Goal: Task Accomplishment & Management: Manage account settings

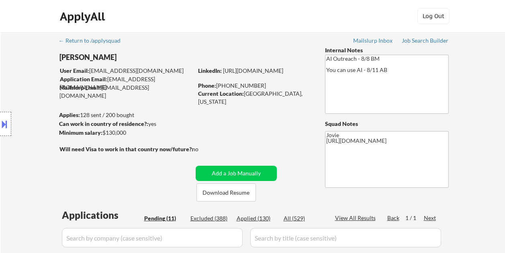
select select ""pending""
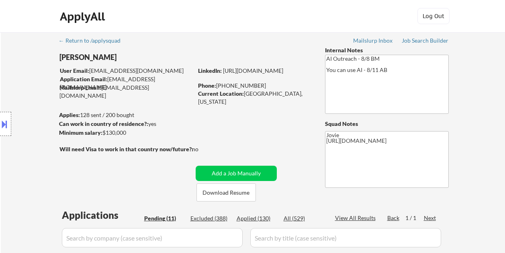
select select ""pending""
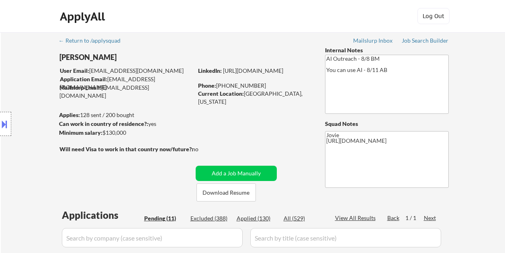
select select ""pending""
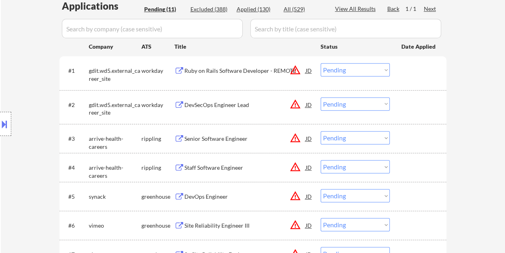
scroll to position [241, 0]
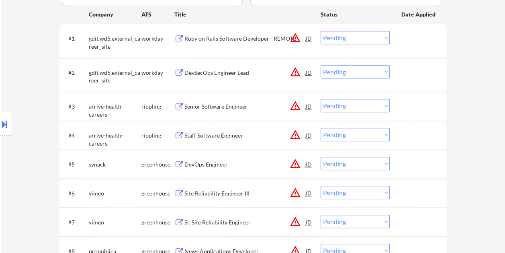
drag, startPoint x: 421, startPoint y: 39, endPoint x: 414, endPoint y: 40, distance: 6.9
click at [421, 39] on div at bounding box center [419, 38] width 35 height 14
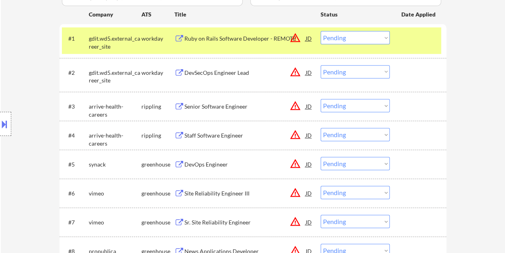
click at [218, 43] on div "Ruby on Rails Software Developer - REMOTE" at bounding box center [245, 38] width 121 height 14
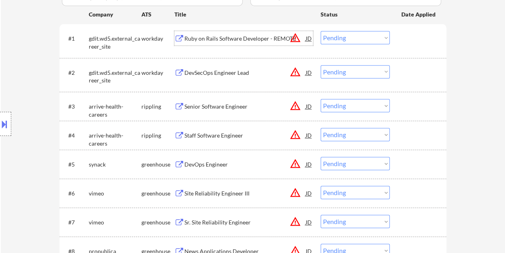
click at [405, 33] on div at bounding box center [419, 38] width 35 height 14
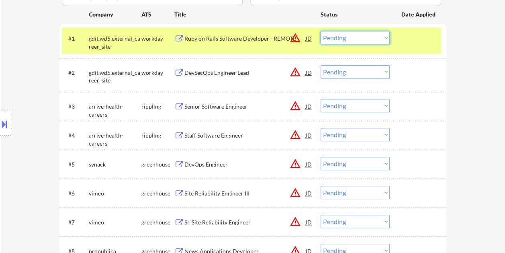
click at [383, 37] on select "Choose an option... Pending Applied Excluded (Questions) Excluded (Expired) Exc…" at bounding box center [355, 37] width 69 height 13
click at [321, 31] on select "Choose an option... Pending Applied Excluded (Questions) Excluded (Expired) Exc…" at bounding box center [355, 37] width 69 height 13
click at [366, 36] on select "Choose an option... Pending Applied Excluded (Questions) Excluded (Expired) Exc…" at bounding box center [355, 37] width 69 height 13
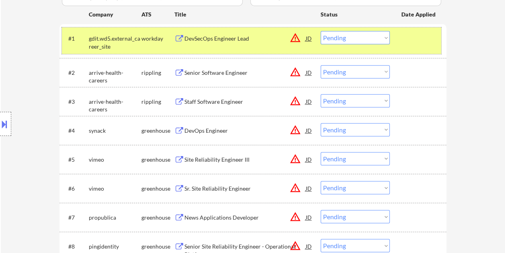
click at [404, 36] on div at bounding box center [419, 38] width 35 height 14
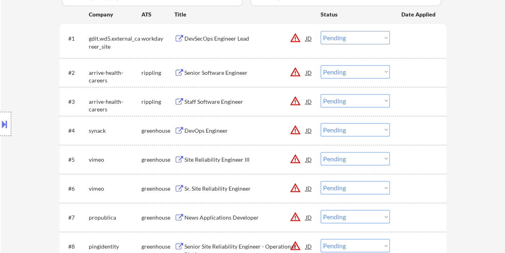
drag, startPoint x: 404, startPoint y: 36, endPoint x: 371, endPoint y: 41, distance: 32.6
click at [404, 36] on div at bounding box center [419, 38] width 35 height 14
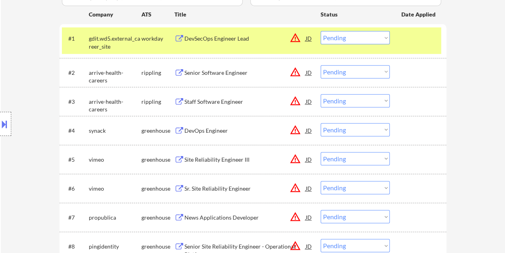
click at [199, 35] on div "DevSecOps Engineer Lead" at bounding box center [245, 39] width 121 height 8
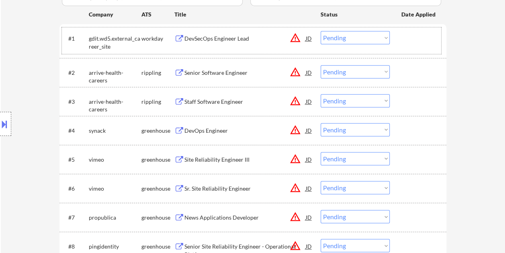
drag, startPoint x: 417, startPoint y: 37, endPoint x: 404, endPoint y: 36, distance: 13.3
click at [416, 37] on div at bounding box center [419, 38] width 35 height 14
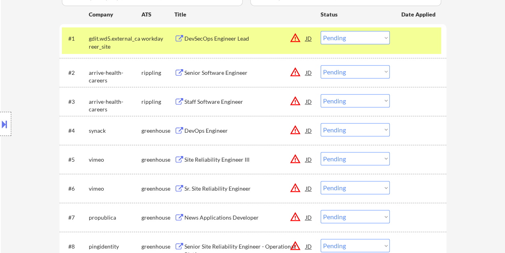
click at [386, 36] on select "Choose an option... Pending Applied Excluded (Questions) Excluded (Expired) Exc…" at bounding box center [355, 37] width 69 height 13
click at [321, 31] on select "Choose an option... Pending Applied Excluded (Questions) Excluded (Expired) Exc…" at bounding box center [355, 37] width 69 height 13
select select ""pending""
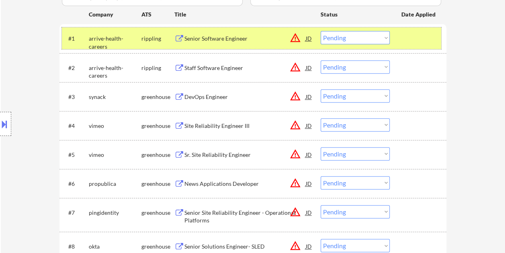
click at [424, 42] on div at bounding box center [419, 38] width 35 height 14
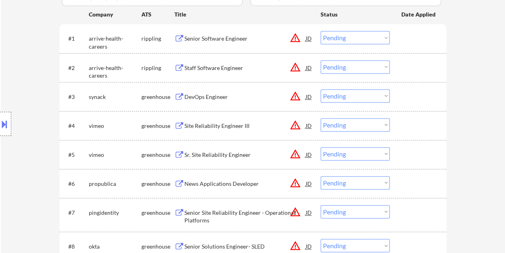
click at [424, 42] on div at bounding box center [419, 38] width 35 height 14
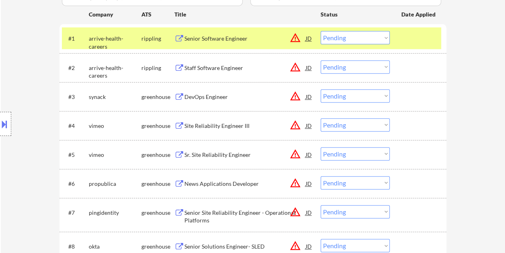
click at [396, 43] on div "#1 arrive-health-careers rippling Senior Software Engineer JD warning_amber Cho…" at bounding box center [251, 38] width 379 height 22
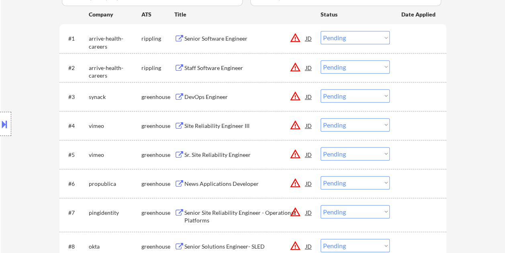
click at [413, 95] on div at bounding box center [419, 96] width 35 height 14
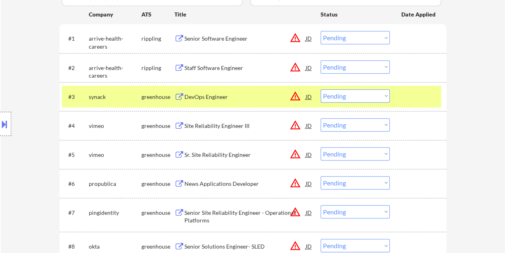
click at [222, 95] on div "DevOps Engineer" at bounding box center [245, 97] width 121 height 8
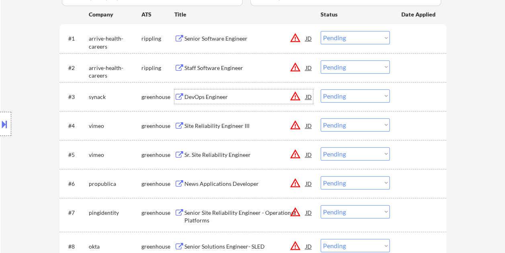
click at [310, 97] on div "JD" at bounding box center [309, 96] width 8 height 14
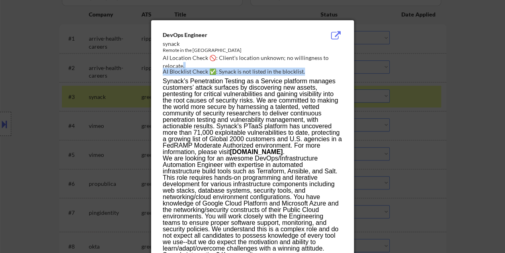
drag, startPoint x: 162, startPoint y: 30, endPoint x: 182, endPoint y: 64, distance: 38.5
drag, startPoint x: 182, startPoint y: 64, endPoint x: 159, endPoint y: 31, distance: 39.9
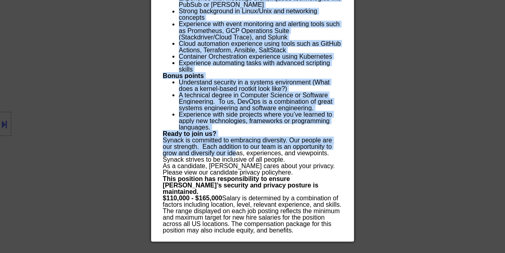
scroll to position [739, 0]
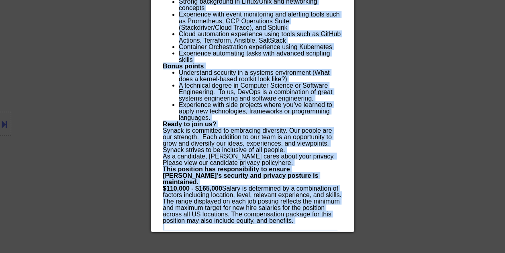
drag, startPoint x: 163, startPoint y: 32, endPoint x: 266, endPoint y: 226, distance: 219.7
copy div "DevOps Engineer synack Remote in the US AI Location Check 🚫: Client's location …"
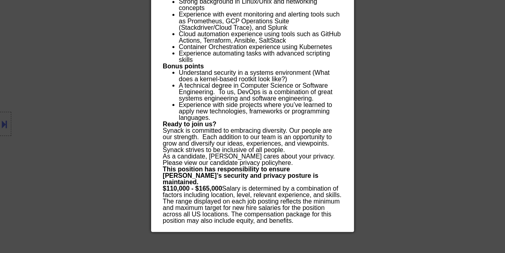
click at [438, 70] on div at bounding box center [252, 126] width 505 height 253
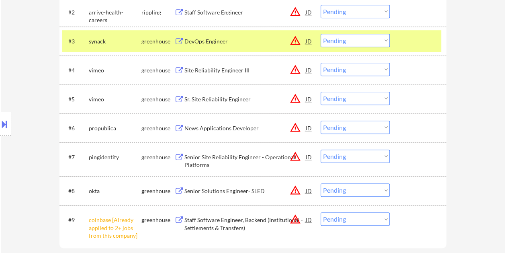
scroll to position [216, 0]
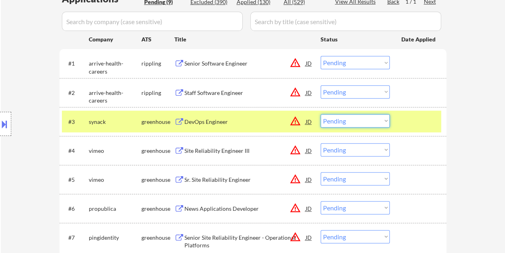
click at [385, 118] on select "Choose an option... Pending Applied Excluded (Questions) Excluded (Expired) Exc…" at bounding box center [355, 120] width 69 height 13
click at [321, 114] on select "Choose an option... Pending Applied Excluded (Questions) Excluded (Expired) Exc…" at bounding box center [355, 120] width 69 height 13
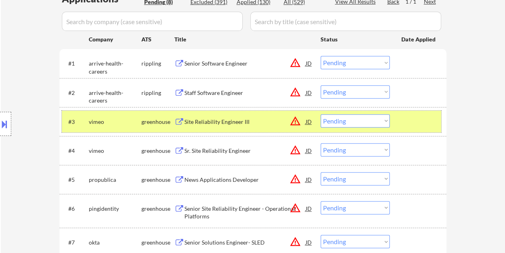
click at [410, 117] on div at bounding box center [419, 121] width 35 height 14
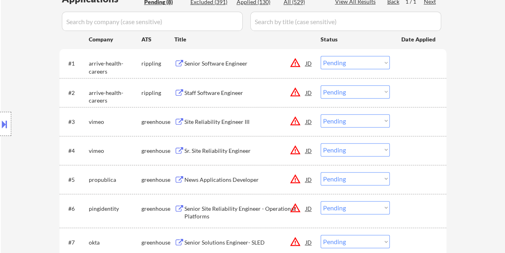
click at [410, 117] on div at bounding box center [419, 121] width 35 height 14
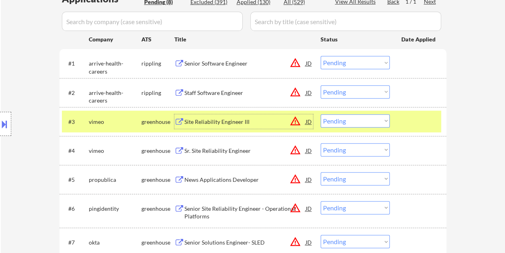
click at [252, 118] on div "Site Reliability Engineer III" at bounding box center [245, 122] width 121 height 8
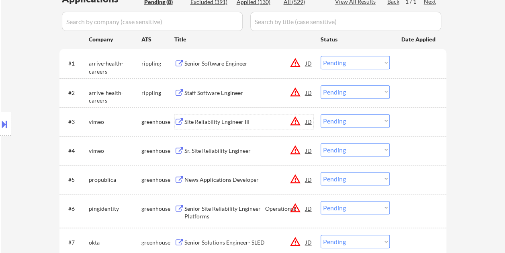
click at [403, 119] on div at bounding box center [419, 121] width 35 height 14
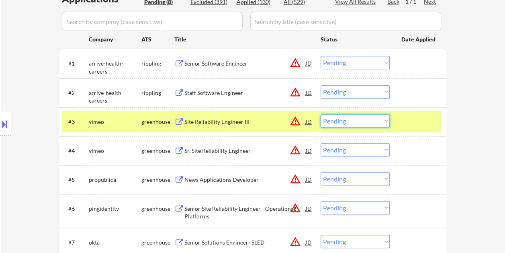
click at [387, 122] on select "Choose an option... Pending Applied Excluded (Questions) Excluded (Expired) Exc…" at bounding box center [355, 120] width 69 height 13
click at [321, 114] on select "Choose an option... Pending Applied Excluded (Questions) Excluded (Expired) Exc…" at bounding box center [355, 120] width 69 height 13
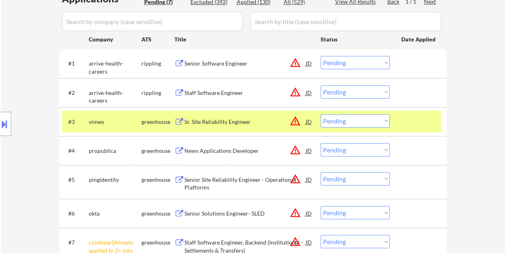
click at [406, 121] on div at bounding box center [419, 121] width 35 height 14
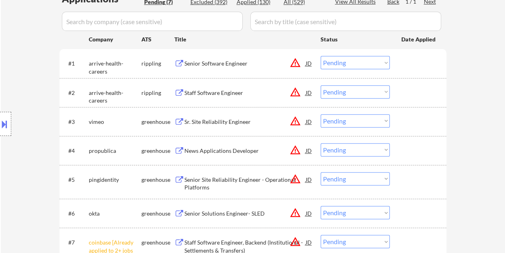
click at [406, 121] on div at bounding box center [419, 121] width 35 height 14
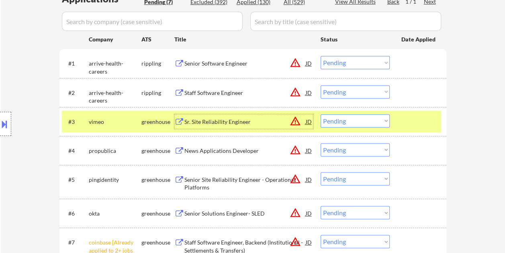
click at [213, 118] on div "Sr. Site Reliability Engineer" at bounding box center [245, 122] width 121 height 8
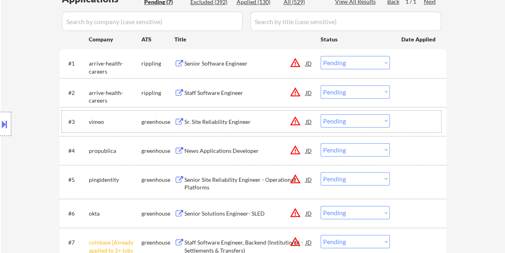
drag, startPoint x: 420, startPoint y: 126, endPoint x: 412, endPoint y: 121, distance: 9.4
click at [420, 125] on div at bounding box center [419, 121] width 35 height 14
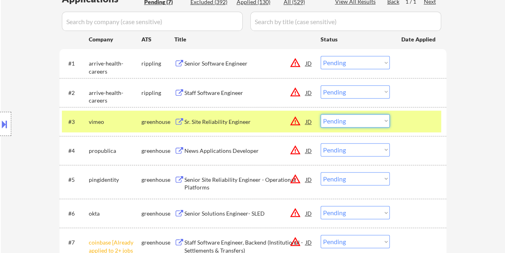
click at [381, 119] on select "Choose an option... Pending Applied Excluded (Questions) Excluded (Expired) Exc…" at bounding box center [355, 120] width 69 height 13
click at [321, 114] on select "Choose an option... Pending Applied Excluded (Questions) Excluded (Expired) Exc…" at bounding box center [355, 120] width 69 height 13
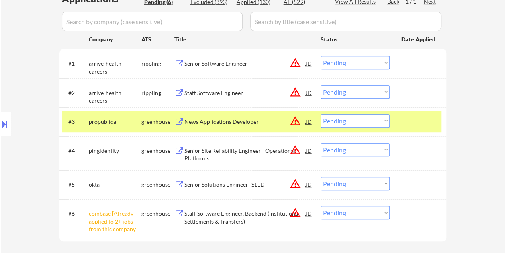
click at [404, 124] on div at bounding box center [419, 121] width 35 height 14
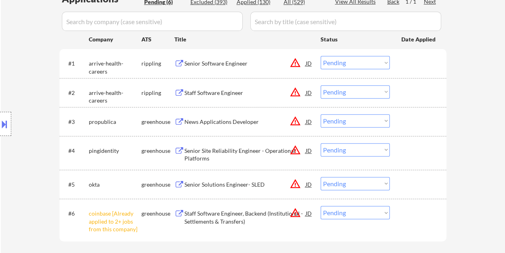
click at [407, 119] on div at bounding box center [419, 121] width 35 height 14
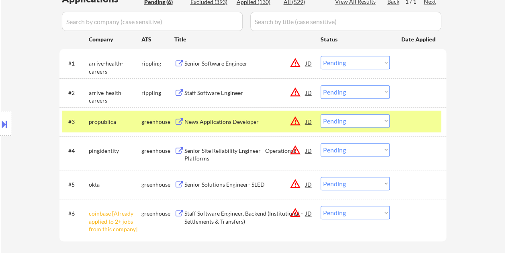
click at [244, 115] on div "News Applications Developer" at bounding box center [245, 121] width 121 height 14
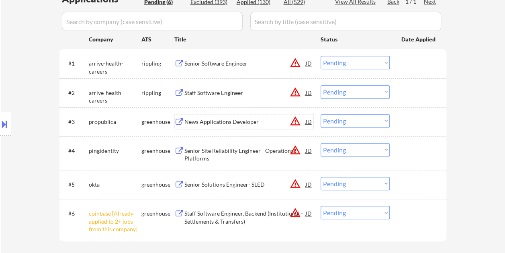
click at [402, 124] on div at bounding box center [419, 121] width 35 height 14
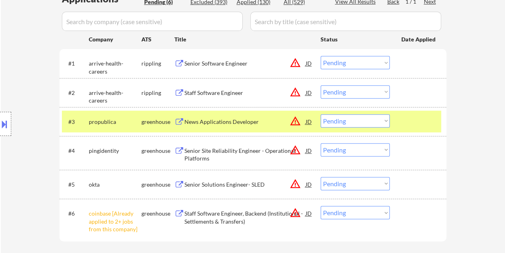
click at [388, 122] on select "Choose an option... Pending Applied Excluded (Questions) Excluded (Expired) Exc…" at bounding box center [355, 120] width 69 height 13
click at [321, 114] on select "Choose an option... Pending Applied Excluded (Questions) Excluded (Expired) Exc…" at bounding box center [355, 120] width 69 height 13
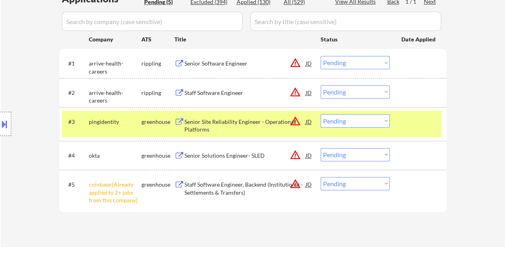
click at [412, 126] on div at bounding box center [419, 121] width 35 height 14
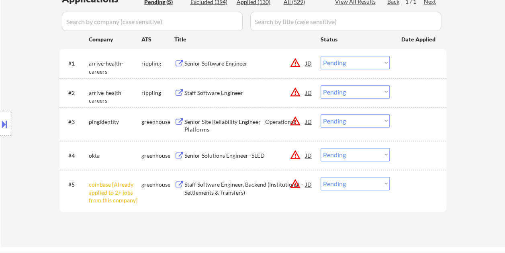
click at [417, 123] on div at bounding box center [419, 121] width 35 height 14
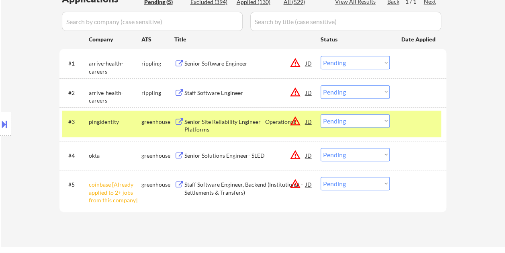
click at [239, 117] on div "Senior Site Reliability Engineer - Operational Platforms" at bounding box center [245, 123] width 121 height 19
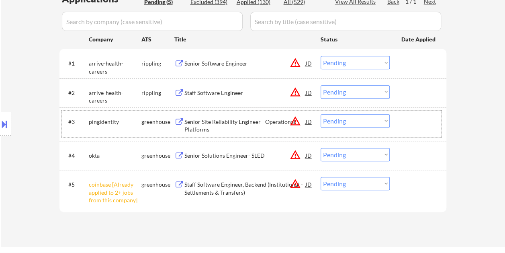
click at [402, 117] on div at bounding box center [419, 121] width 35 height 14
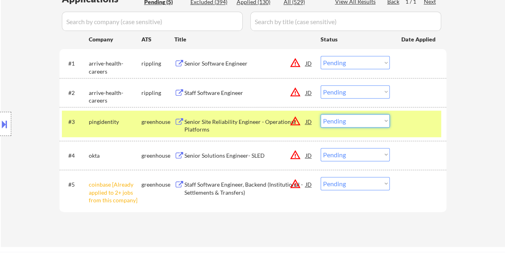
click at [370, 125] on select "Choose an option... Pending Applied Excluded (Questions) Excluded (Expired) Exc…" at bounding box center [355, 120] width 69 height 13
click at [420, 122] on div at bounding box center [419, 121] width 35 height 14
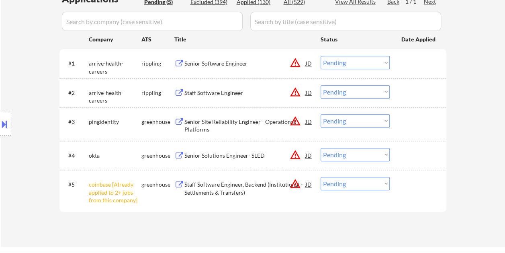
click at [416, 123] on div at bounding box center [419, 121] width 35 height 14
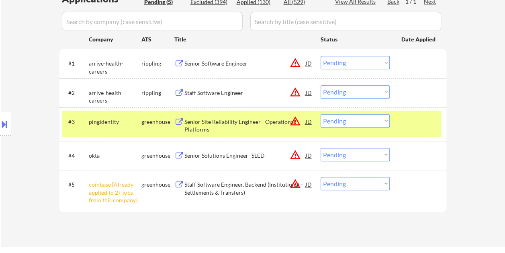
click at [386, 120] on select "Choose an option... Pending Applied Excluded (Questions) Excluded (Expired) Exc…" at bounding box center [355, 120] width 69 height 13
click at [321, 114] on select "Choose an option... Pending Applied Excluded (Questions) Excluded (Expired) Exc…" at bounding box center [355, 120] width 69 height 13
select select ""pending""
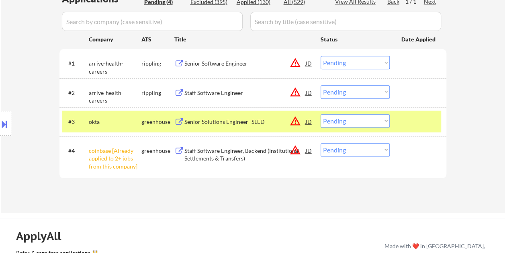
click at [401, 119] on div "#3 okta greenhouse Senior Solutions Engineer- SLED JD warning_amber Choose an o…" at bounding box center [251, 122] width 379 height 22
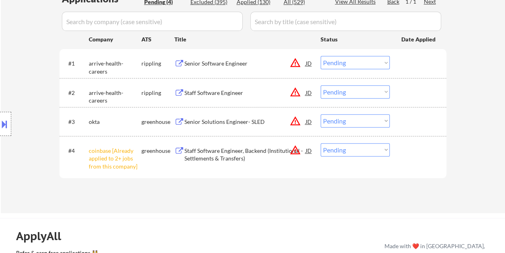
click at [400, 123] on div "#3 okta greenhouse Senior Solutions Engineer- SLED JD warning_amber Choose an o…" at bounding box center [251, 122] width 379 height 22
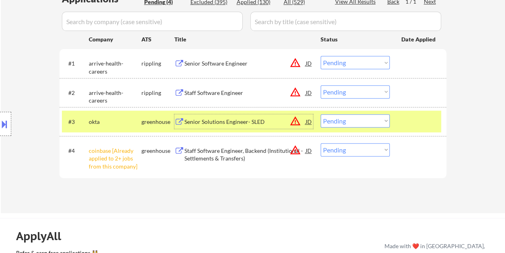
click at [256, 117] on div "Senior Solutions Engineer- SLED" at bounding box center [245, 121] width 121 height 14
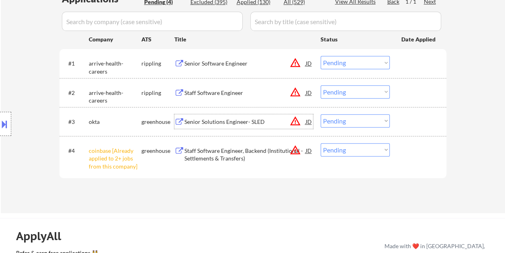
click at [417, 127] on div at bounding box center [419, 121] width 35 height 14
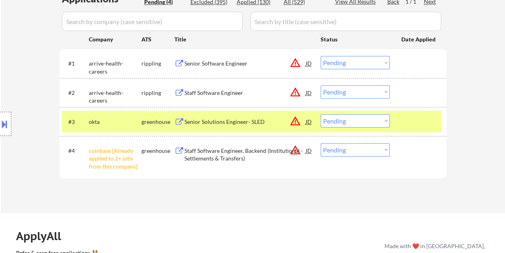
click at [223, 118] on div "Senior Solutions Engineer- SLED" at bounding box center [245, 122] width 121 height 8
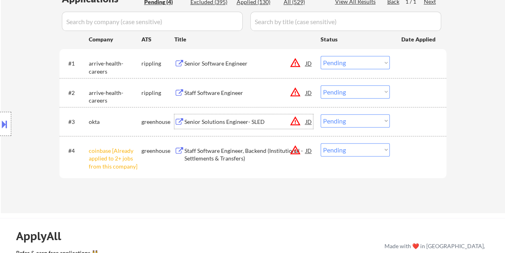
click at [408, 85] on div at bounding box center [419, 92] width 35 height 14
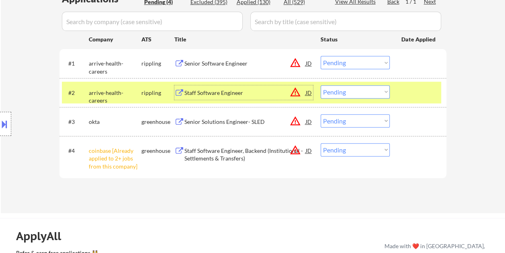
click at [215, 87] on div "Staff Software Engineer" at bounding box center [245, 92] width 121 height 14
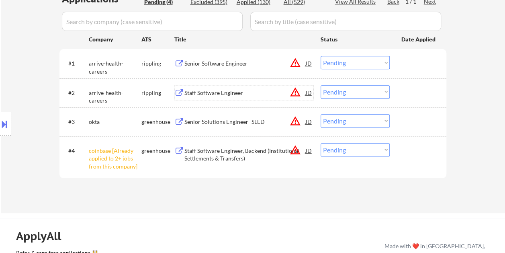
click at [382, 92] on select "Choose an option... Pending Applied Excluded (Questions) Excluded (Expired) Exc…" at bounding box center [355, 91] width 69 height 13
click at [321, 85] on select "Choose an option... Pending Applied Excluded (Questions) Excluded (Expired) Exc…" at bounding box center [355, 91] width 69 height 13
select select ""pending""
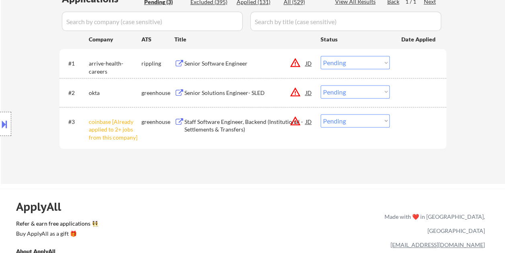
click at [418, 66] on div at bounding box center [419, 63] width 35 height 14
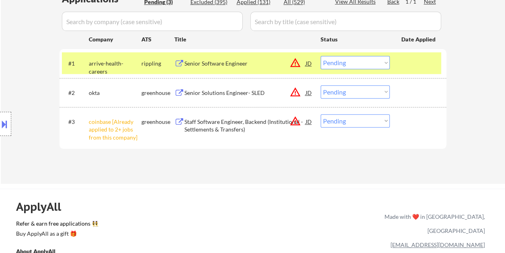
click at [265, 56] on div "Senior Software Engineer" at bounding box center [245, 63] width 121 height 14
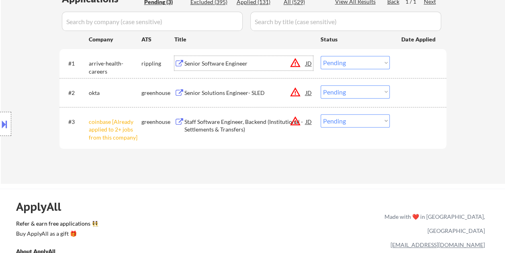
click at [396, 64] on div "#1 arrive-health-careers rippling Senior Software Engineer JD warning_amber Cho…" at bounding box center [251, 63] width 379 height 22
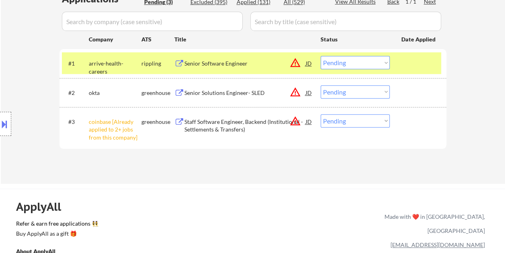
click at [383, 63] on select "Choose an option... Pending Applied Excluded (Questions) Excluded (Expired) Exc…" at bounding box center [355, 62] width 69 height 13
click at [321, 56] on select "Choose an option... Pending Applied Excluded (Questions) Excluded (Expired) Exc…" at bounding box center [355, 62] width 69 height 13
select select ""pending""
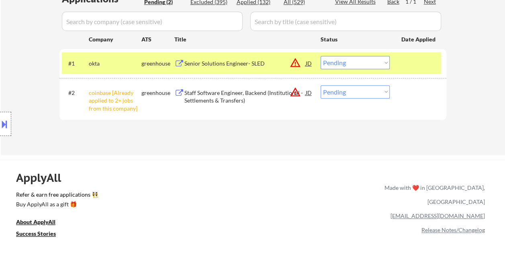
click at [396, 66] on div "#1 okta greenhouse Senior Solutions Engineer- SLED JD warning_amber Choose an o…" at bounding box center [251, 63] width 379 height 22
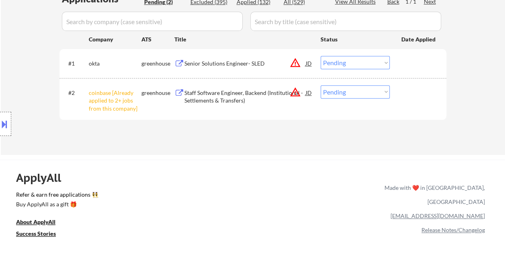
click at [400, 96] on div "#2 coinbase [Already applied to 2+ jobs from this company] greenhouse Staff Sof…" at bounding box center [251, 99] width 379 height 35
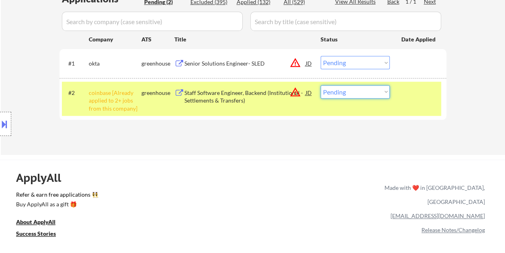
click at [340, 90] on select "Choose an option... Pending Applied Excluded (Questions) Excluded (Expired) Exc…" at bounding box center [355, 91] width 69 height 13
select select ""excluded__other_""
click at [321, 85] on select "Choose an option... Pending Applied Excluded (Questions) Excluded (Expired) Exc…" at bounding box center [355, 91] width 69 height 13
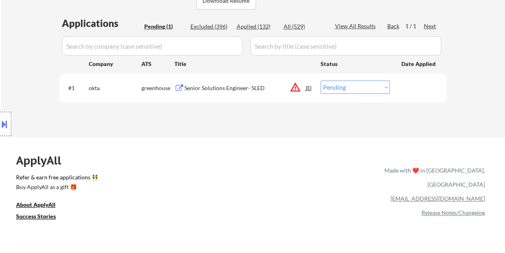
scroll to position [176, 0]
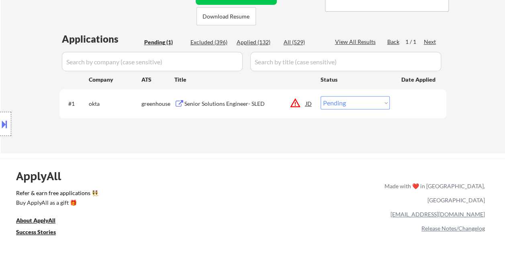
click at [238, 100] on div "Senior Solutions Engineer- SLED" at bounding box center [245, 104] width 121 height 8
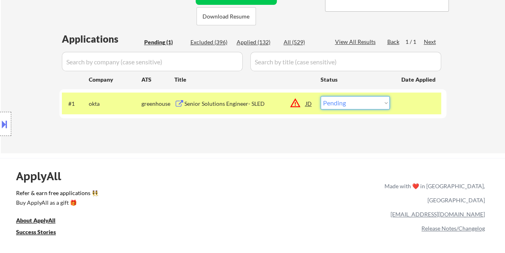
click at [376, 105] on select "Choose an option... Pending Applied Excluded (Questions) Excluded (Expired) Exc…" at bounding box center [355, 102] width 69 height 13
select select ""excluded__expired_""
click at [321, 96] on select "Choose an option... Pending Applied Excluded (Questions) Excluded (Expired) Exc…" at bounding box center [355, 102] width 69 height 13
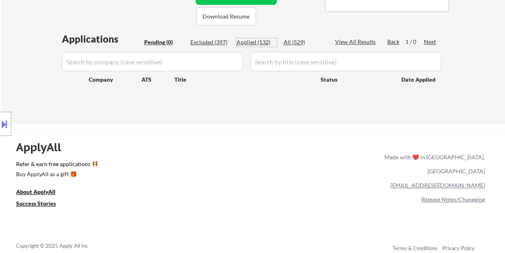
click at [255, 42] on div "Applied (132)" at bounding box center [257, 42] width 40 height 8
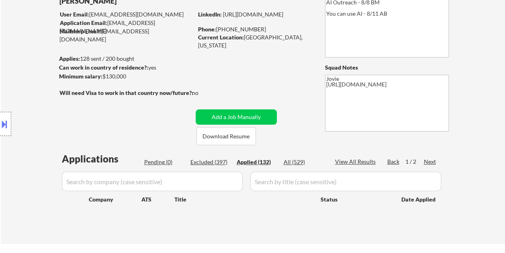
scroll to position [55, 0]
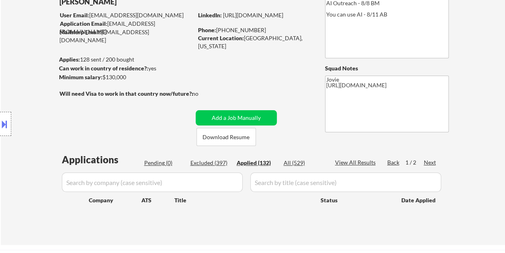
select select ""applied""
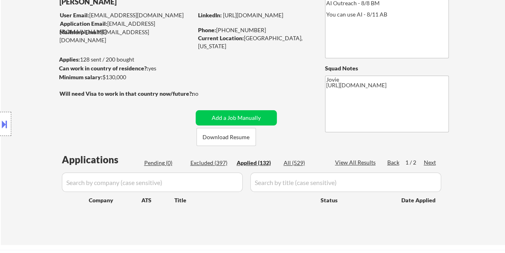
select select ""applied""
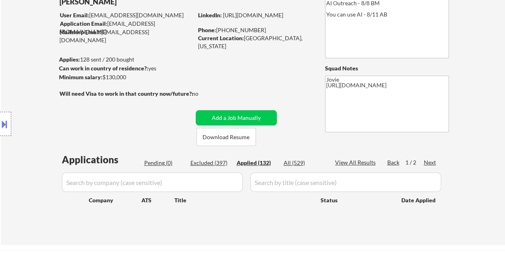
select select ""applied""
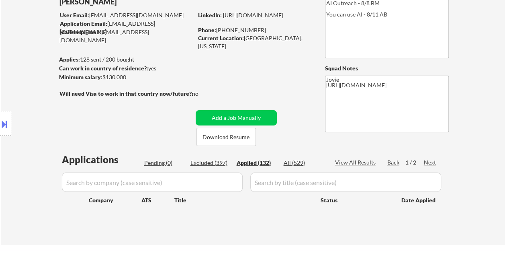
select select ""applied""
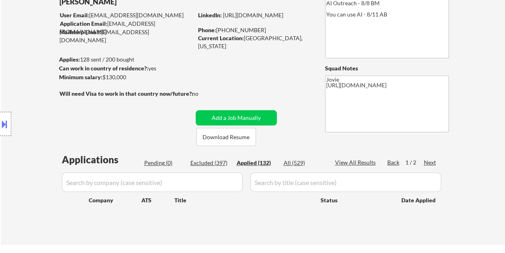
select select ""applied""
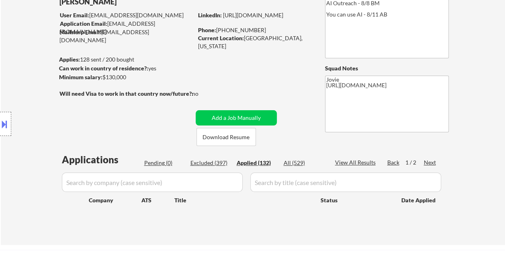
select select ""applied""
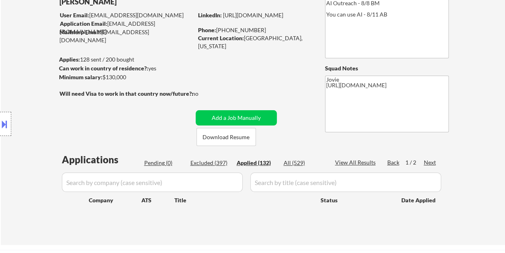
select select ""applied""
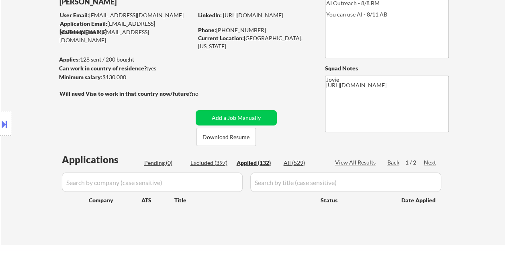
select select ""applied""
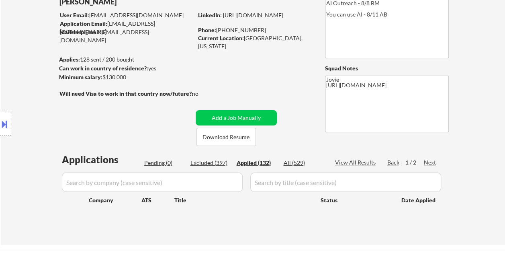
select select ""applied""
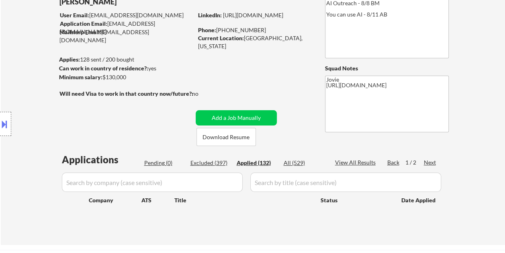
select select ""applied""
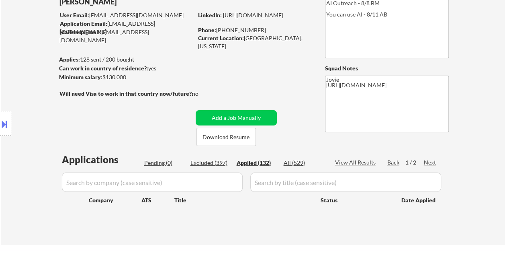
select select ""applied""
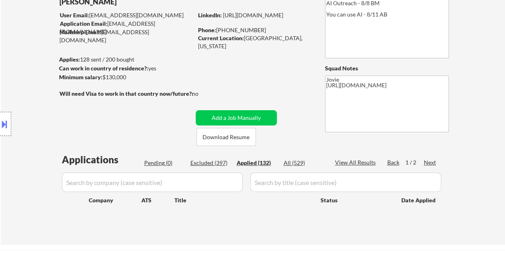
select select ""applied""
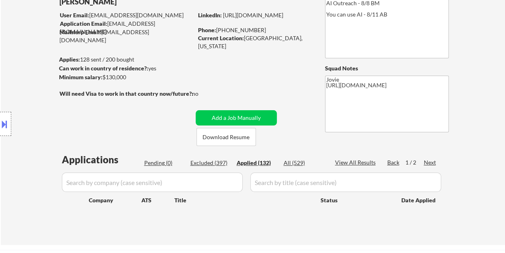
select select ""applied""
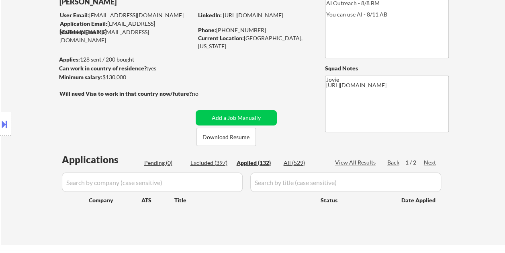
select select ""applied""
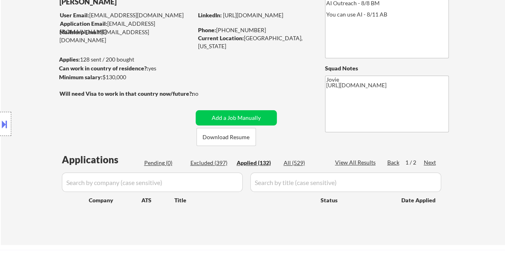
select select ""applied""
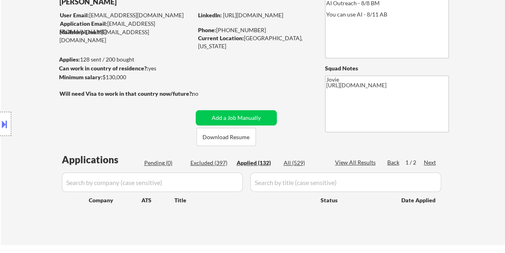
select select ""applied""
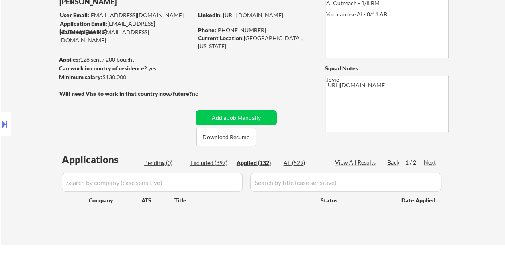
select select ""applied""
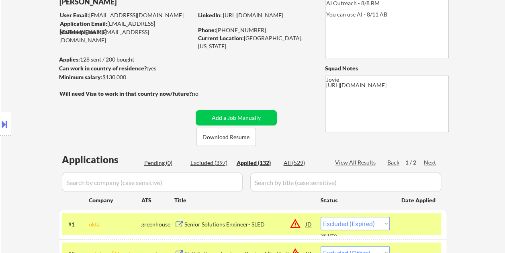
select select ""applied""
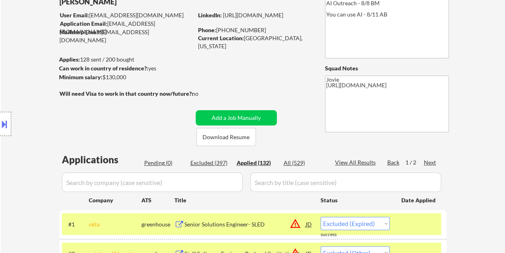
select select ""applied""
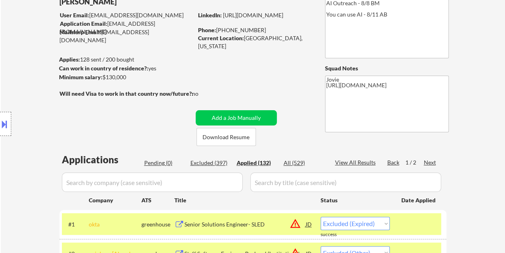
select select ""applied""
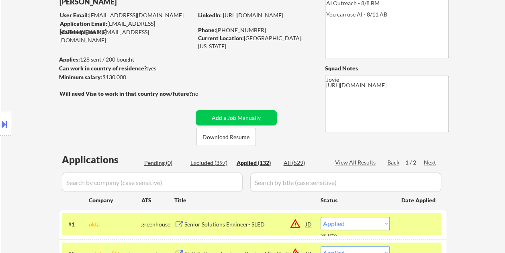
scroll to position [136, 0]
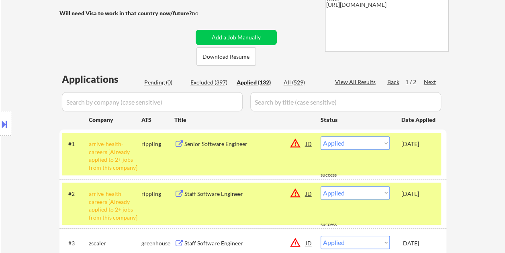
click at [423, 159] on div "#1 arrive-health-careers [Already applied to 2+ jobs from this company] ripplin…" at bounding box center [251, 154] width 379 height 42
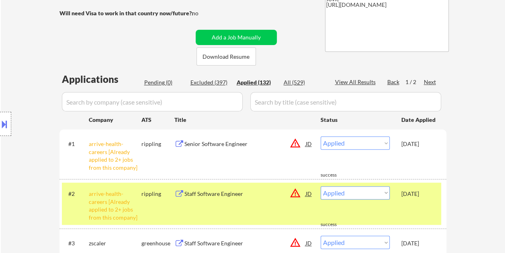
click at [414, 206] on div "#2 arrive-health-careers [Already applied to 2+ jobs from this company] ripplin…" at bounding box center [251, 203] width 379 height 42
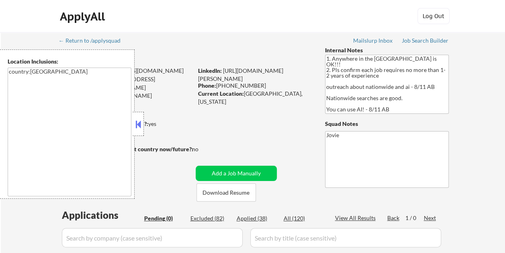
click at [137, 121] on button at bounding box center [138, 124] width 9 height 12
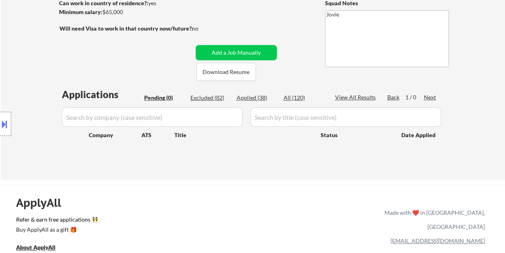
scroll to position [80, 0]
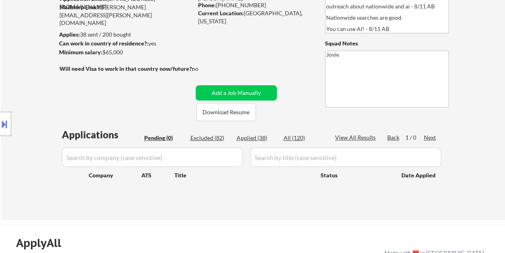
click at [252, 138] on div "Applied (38)" at bounding box center [257, 138] width 40 height 8
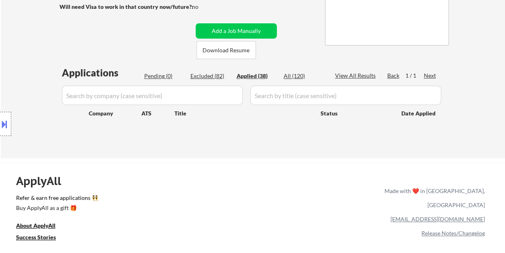
scroll to position [161, 0]
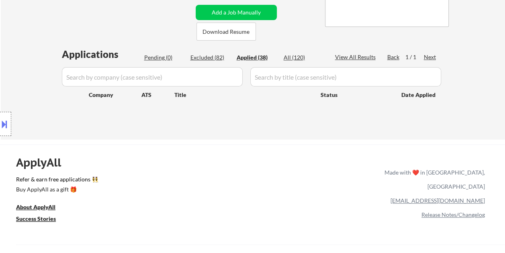
select select ""applied""
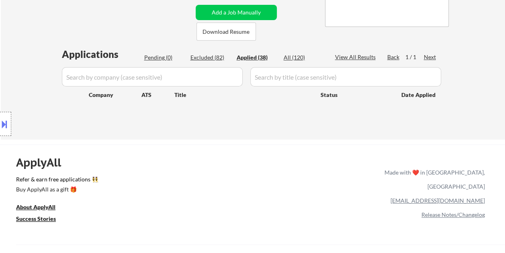
select select ""applied""
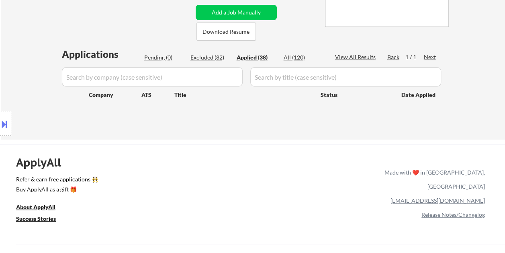
select select ""applied""
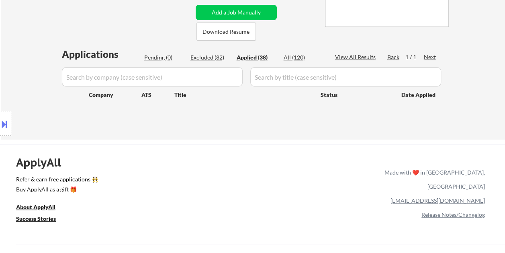
select select ""applied""
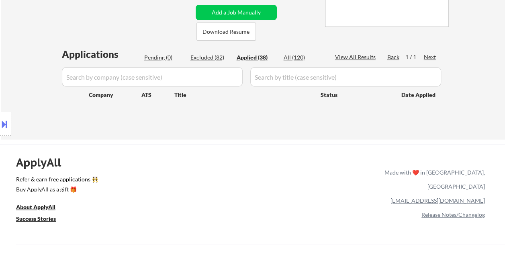
select select ""applied""
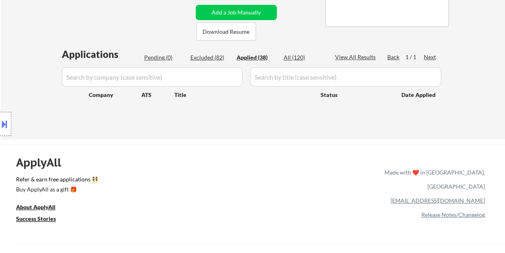
select select ""applied""
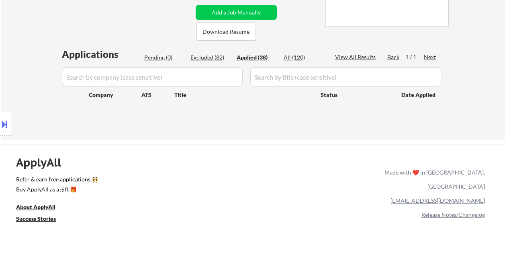
select select ""applied""
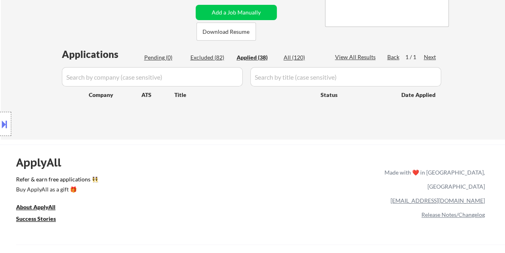
select select ""applied""
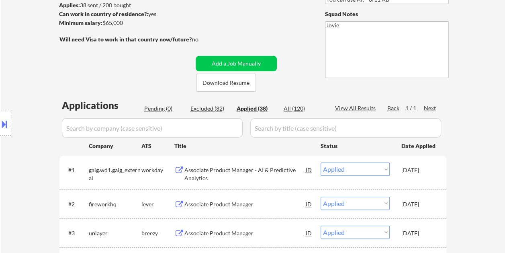
scroll to position [80, 0]
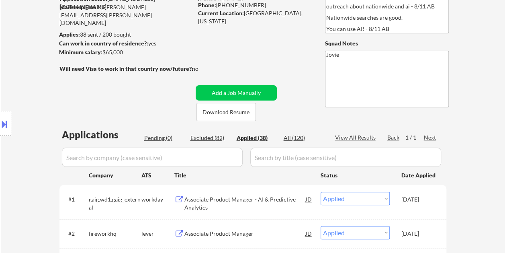
click at [210, 140] on div "Excluded (82)" at bounding box center [211, 138] width 40 height 8
select select ""excluded__bad_match_""
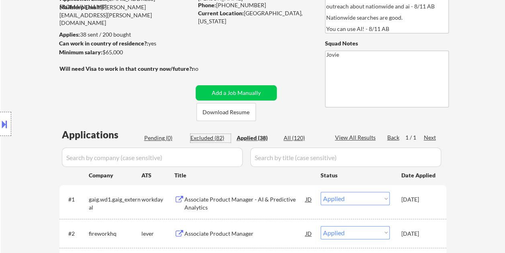
select select ""excluded__bad_match_""
select select ""excluded__expired_""
select select ""excluded""
select select ""excluded__expired_""
select select ""excluded__bad_match_""
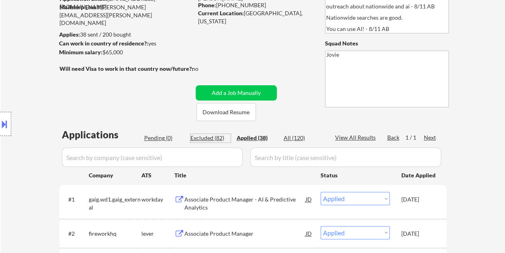
select select ""excluded__bad_match_""
select select ""excluded__expired_""
select select ""excluded__bad_match_""
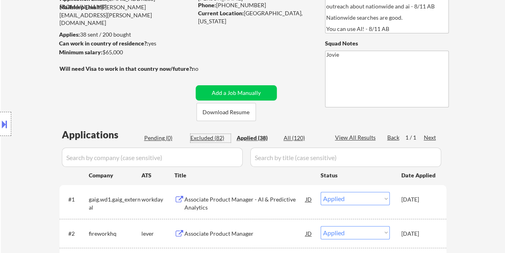
select select ""excluded__bad_match_""
select select ""excluded__expired_""
select select ""excluded__bad_match_""
select select ""excluded__expired_""
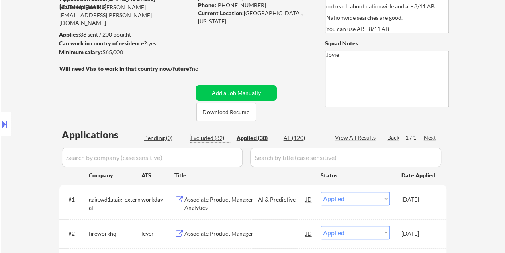
select select ""excluded__expired_""
select select ""excluded__bad_match_""
select select ""excluded__expired_""
select select ""excluded__bad_match_""
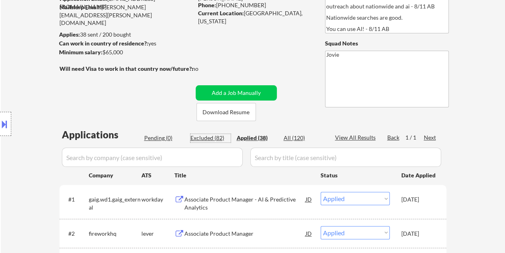
select select ""excluded__expired_""
select select ""excluded__bad_match_""
select select ""excluded__expired_""
select select ""excluded""
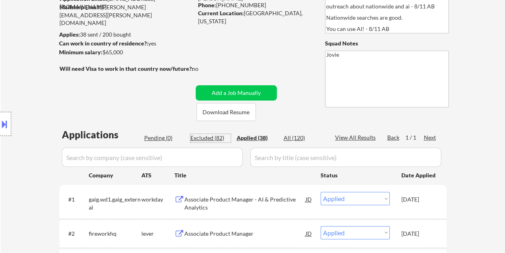
select select ""excluded__bad_match_""
select select ""excluded__expired_""
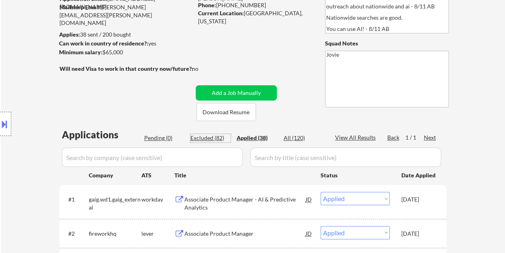
select select ""excluded__expired_""
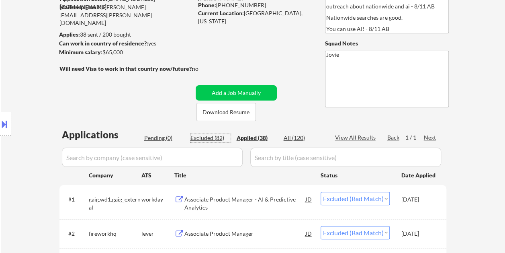
select select ""excluded__expired_""
select select ""excluded__bad_match_""
select select ""excluded__expired_""
select select ""excluded__bad_match_""
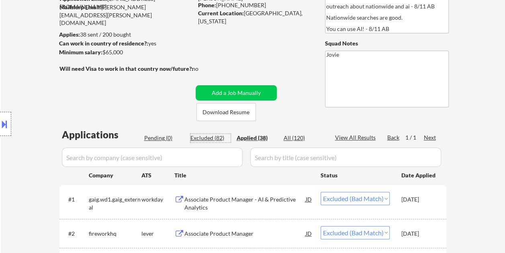
select select ""excluded__expired_""
select select ""excluded__bad_match_""
select select ""excluded__other_""
select select ""excluded__bad_match_""
select select ""excluded__expired_""
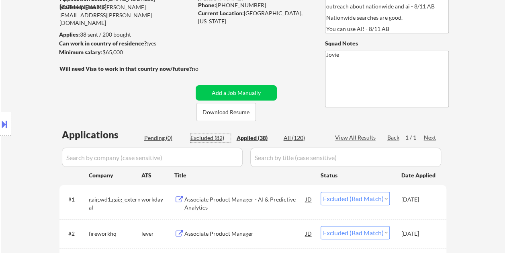
select select ""excluded__bad_match_""
select select ""excluded""
select select ""excluded__bad_match_""
select select ""excluded__expired_""
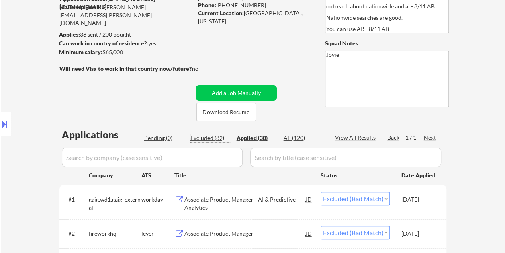
select select ""excluded__bad_match_""
select select ""excluded__expired_""
select select ""excluded__bad_match_""
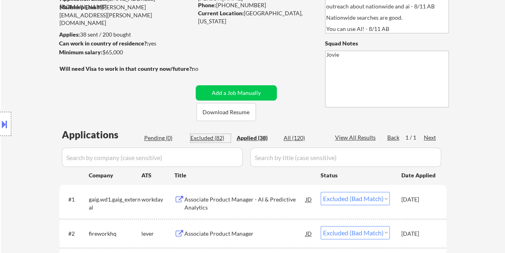
select select ""excluded__bad_match_""
select select ""excluded__expired_""
select select ""excluded__bad_match_""
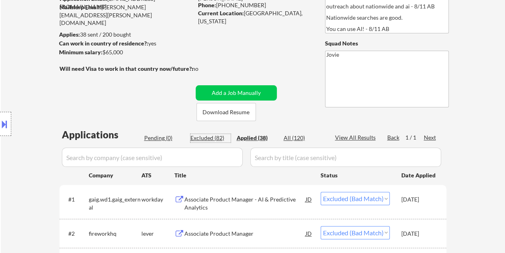
select select ""excluded__expired_""
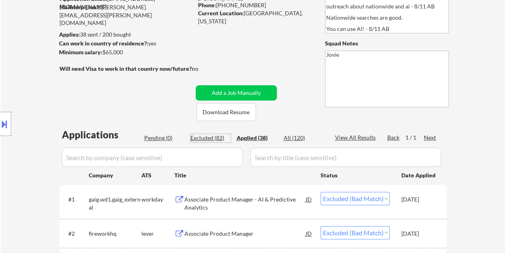
select select ""excluded__bad_match_""
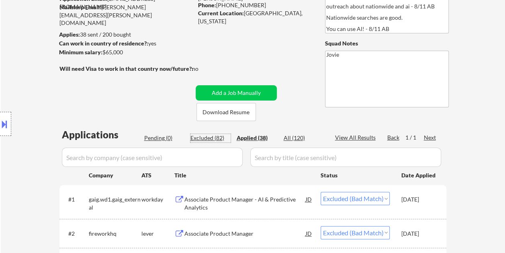
select select ""excluded__expired_""
select select ""excluded__bad_match_""
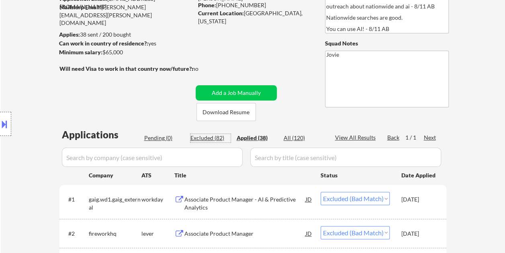
select select ""excluded__bad_match_""
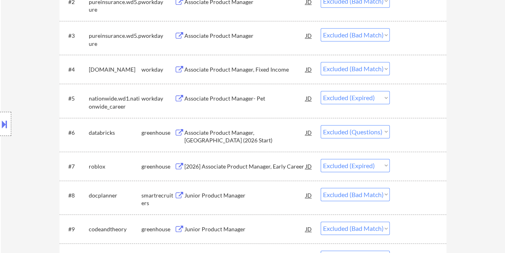
scroll to position [322, 0]
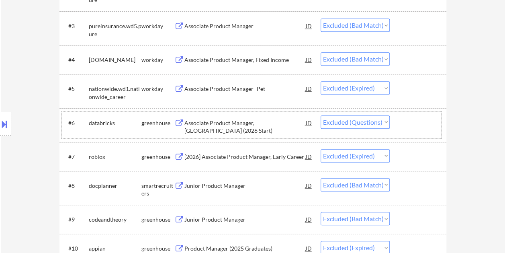
click at [252, 114] on div "#6 databricks greenhouse Associate Product Manager, New Grad (2026 Start) JD Ch…" at bounding box center [251, 125] width 379 height 27
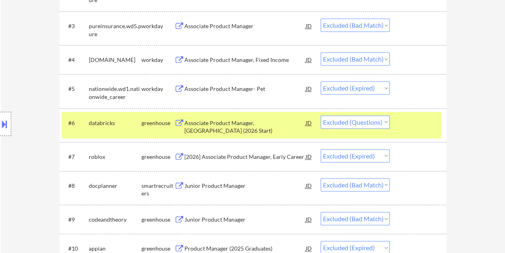
click at [260, 119] on div "Associate Product Manager, New Grad (2026 Start)" at bounding box center [245, 127] width 121 height 16
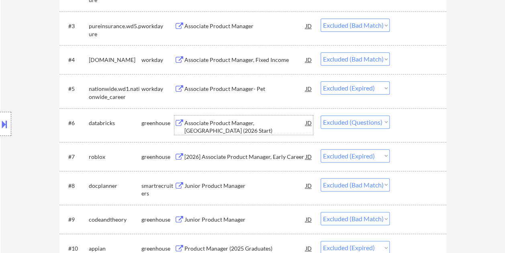
click at [418, 113] on div "#6 databricks greenhouse Associate Product Manager, New Grad (2026 Start) JD Ch…" at bounding box center [251, 125] width 379 height 27
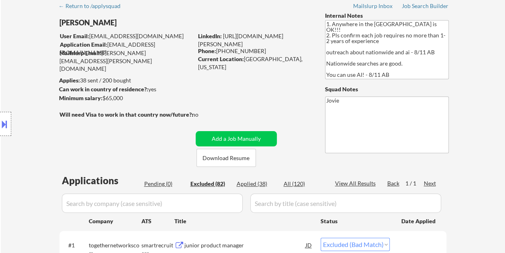
scroll to position [0, 0]
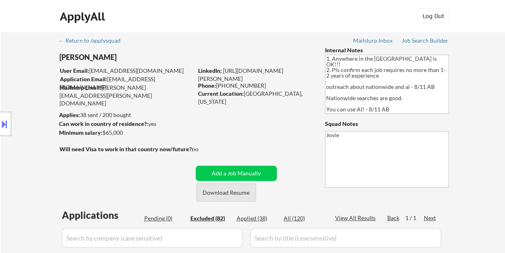
click at [241, 195] on button "Download Resume" at bounding box center [226, 192] width 59 height 18
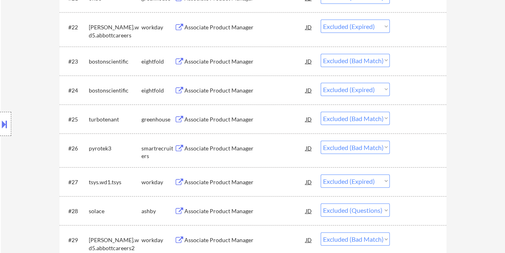
scroll to position [965, 0]
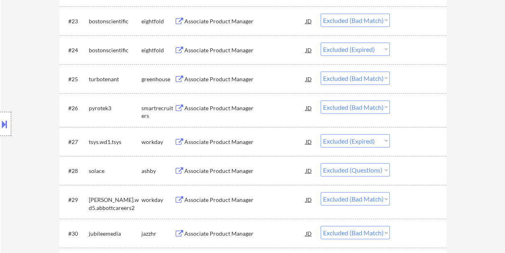
click at [412, 169] on div at bounding box center [419, 170] width 35 height 14
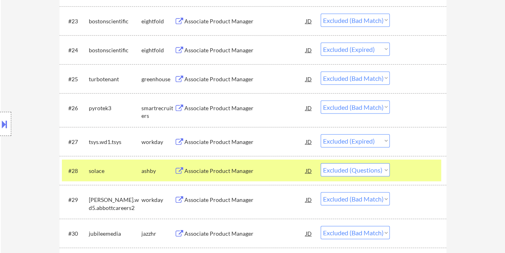
click at [256, 172] on div "Associate Product Manager" at bounding box center [245, 171] width 121 height 8
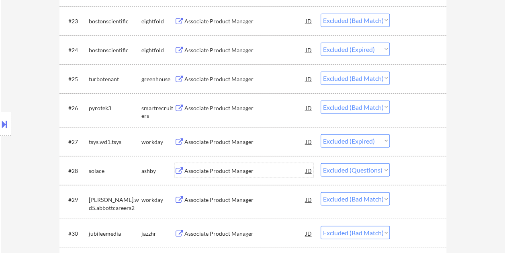
click at [410, 164] on div at bounding box center [419, 170] width 35 height 14
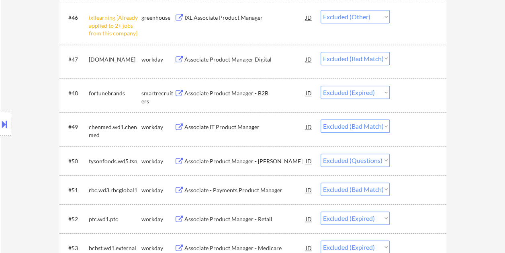
scroll to position [1769, 0]
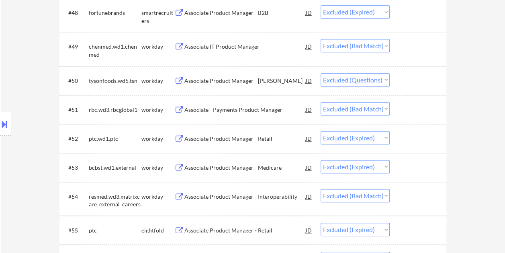
click at [423, 110] on div at bounding box center [419, 109] width 35 height 14
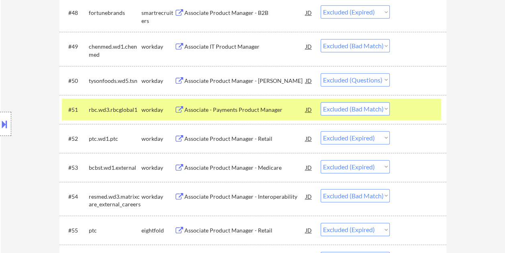
click at [235, 104] on div "Associate - Payments Product Manager" at bounding box center [245, 109] width 121 height 14
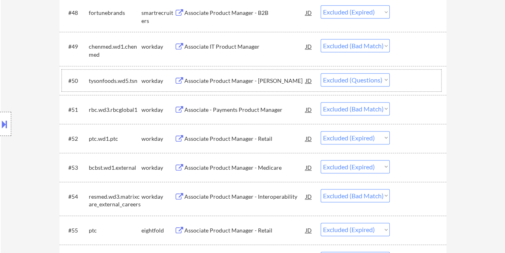
click at [409, 75] on div at bounding box center [419, 80] width 35 height 14
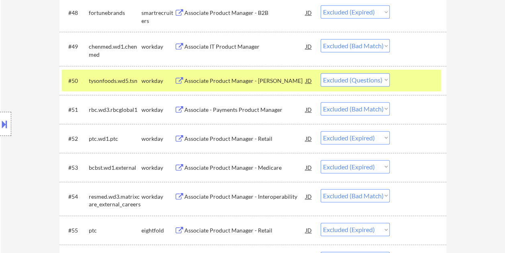
click at [241, 74] on div "Associate Product Manager - Bacon" at bounding box center [245, 80] width 121 height 14
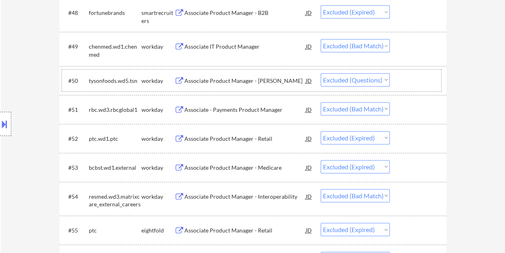
click at [400, 82] on div "#50 tysonfoods.wd5.tsn workday Associate Product Manager - Bacon JD Choose an o…" at bounding box center [251, 81] width 379 height 22
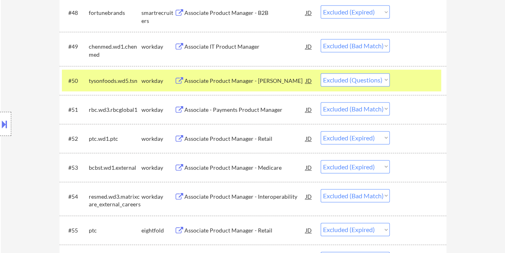
click at [387, 79] on select "Choose an option... Pending Applied Excluded (Questions) Excluded (Expired) Exc…" at bounding box center [355, 79] width 69 height 13
select select ""excluded__expired_""
click at [321, 73] on select "Choose an option... Pending Applied Excluded (Questions) Excluded (Expired) Exc…" at bounding box center [355, 79] width 69 height 13
click at [416, 78] on div at bounding box center [419, 80] width 35 height 14
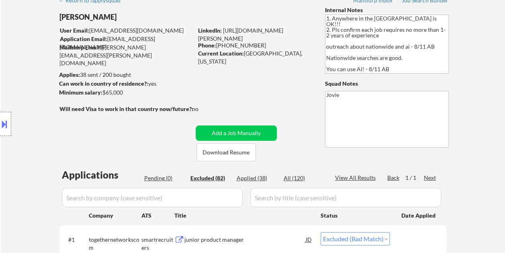
scroll to position [121, 0]
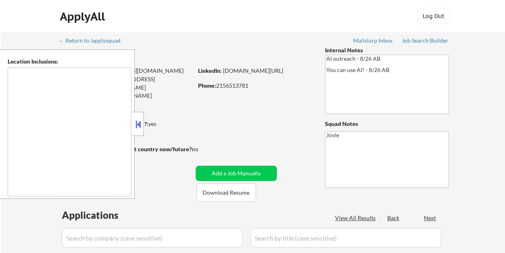
type textarea "Dallas, TX University Park, TX Highland Park, TX Irving, TX Mesquite, TX Garlan…"
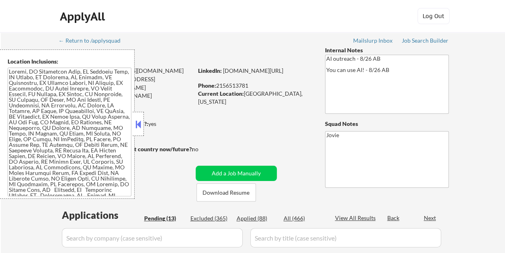
select select ""pending""
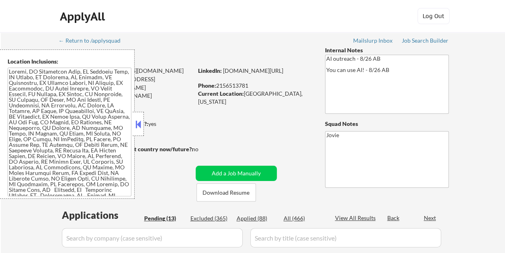
select select ""pending""
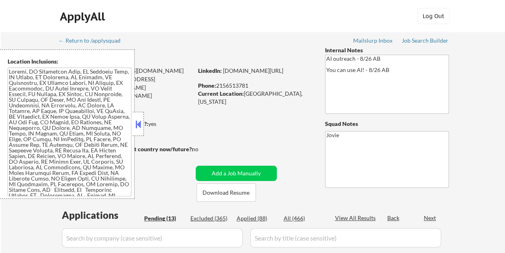
select select ""pending""
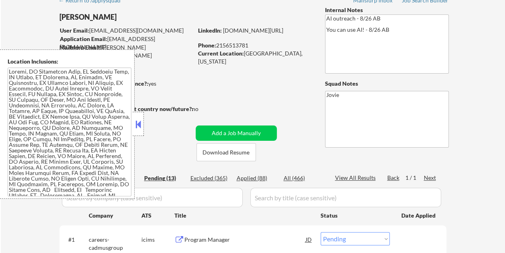
click at [136, 126] on button at bounding box center [138, 124] width 9 height 12
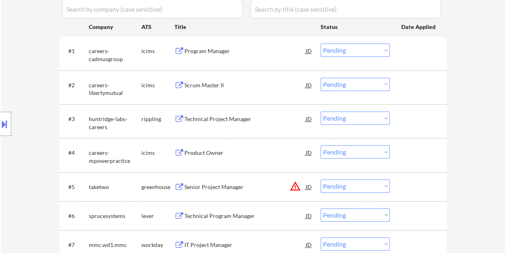
scroll to position [241, 0]
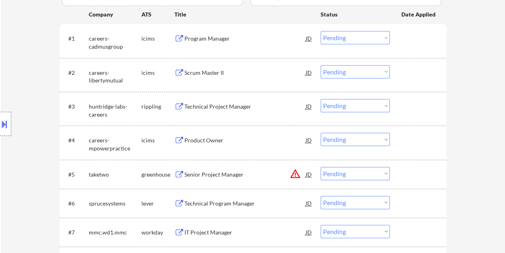
click at [420, 113] on div "#3 huntridge-labs-careers rippling Technical Project Manager JD Choose an optio…" at bounding box center [251, 108] width 379 height 27
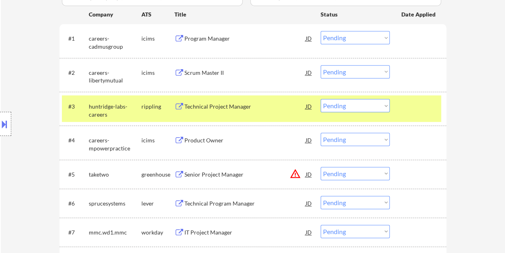
click at [266, 112] on div "Technical Project Manager" at bounding box center [245, 106] width 121 height 14
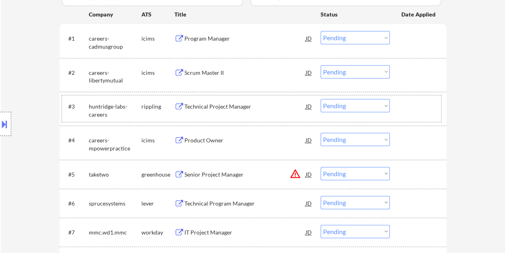
click at [427, 113] on div at bounding box center [419, 106] width 35 height 14
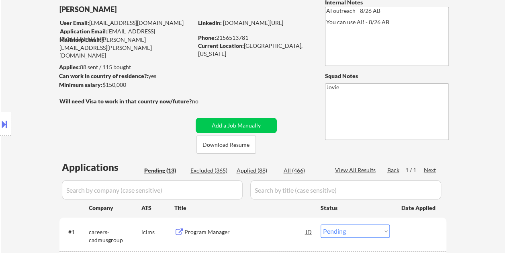
scroll to position [44, 0]
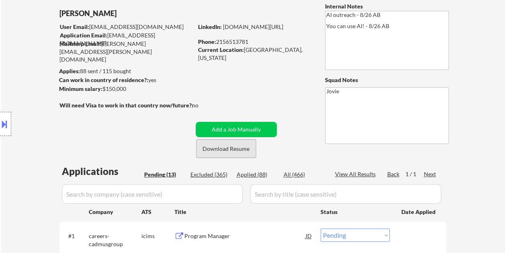
click at [237, 150] on button "Download Resume" at bounding box center [226, 148] width 59 height 18
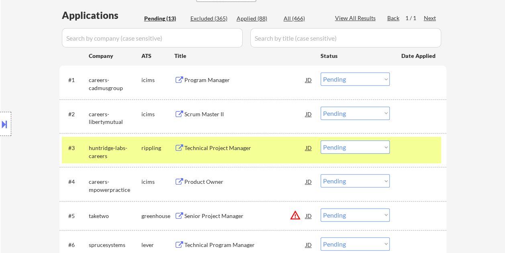
scroll to position [205, 0]
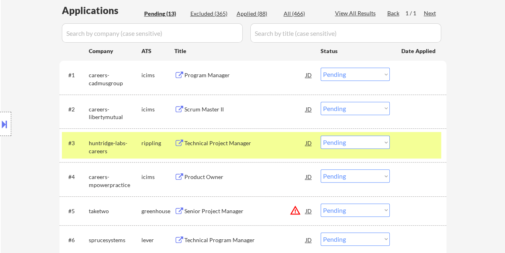
click at [383, 143] on select "Choose an option... Pending Applied Excluded (Questions) Excluded (Expired) Exc…" at bounding box center [355, 141] width 69 height 13
click at [321, 135] on select "Choose an option... Pending Applied Excluded (Questions) Excluded (Expired) Exc…" at bounding box center [355, 141] width 69 height 13
select select ""pending""
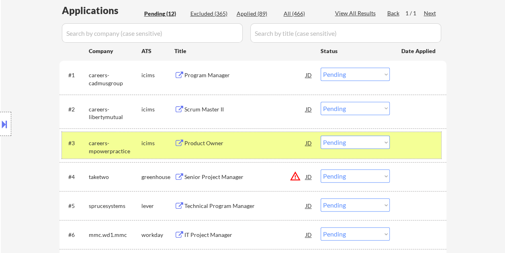
click at [404, 146] on div at bounding box center [419, 142] width 35 height 14
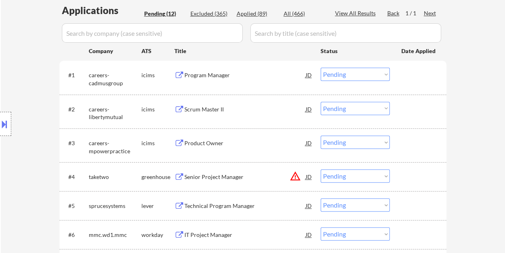
scroll to position [245, 0]
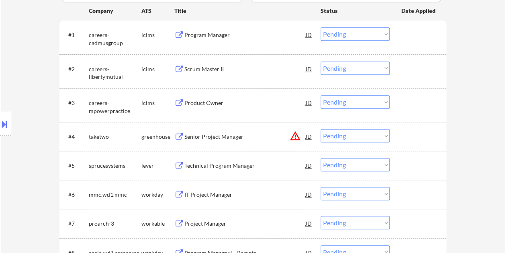
click at [405, 143] on div at bounding box center [419, 136] width 35 height 14
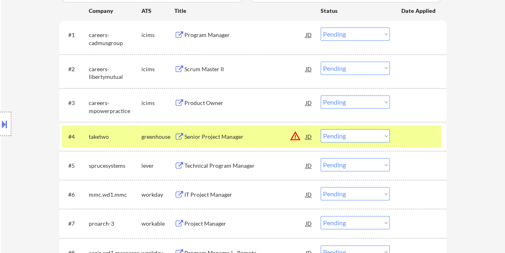
click at [223, 133] on div "Senior Project Manager" at bounding box center [245, 137] width 121 height 8
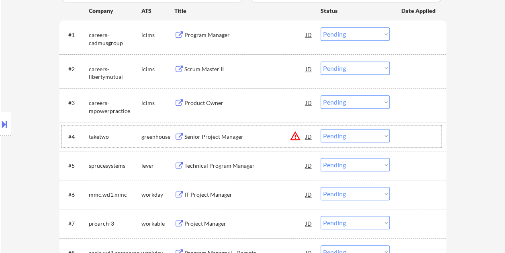
click at [413, 136] on div at bounding box center [419, 136] width 35 height 14
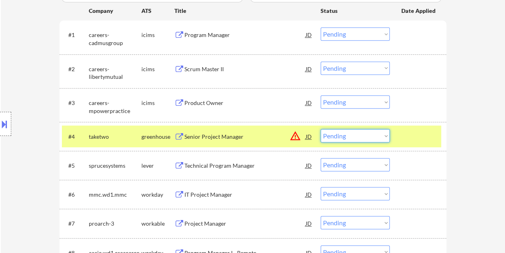
click at [381, 134] on select "Choose an option... Pending Applied Excluded (Questions) Excluded (Expired) Exc…" at bounding box center [355, 135] width 69 height 13
click at [321, 129] on select "Choose an option... Pending Applied Excluded (Questions) Excluded (Expired) Exc…" at bounding box center [355, 135] width 69 height 13
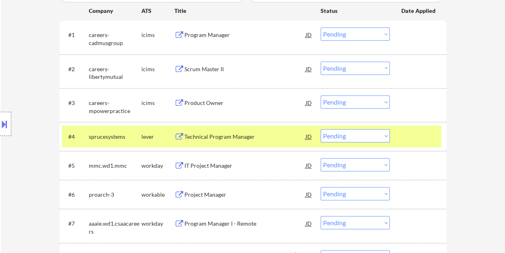
click at [406, 138] on div at bounding box center [419, 136] width 35 height 14
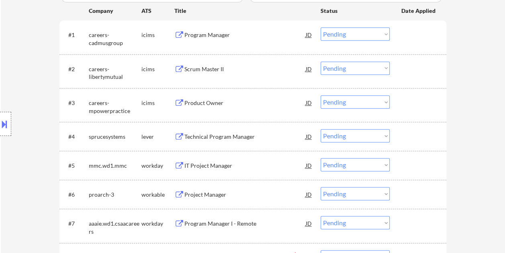
click at [405, 137] on div at bounding box center [419, 136] width 35 height 14
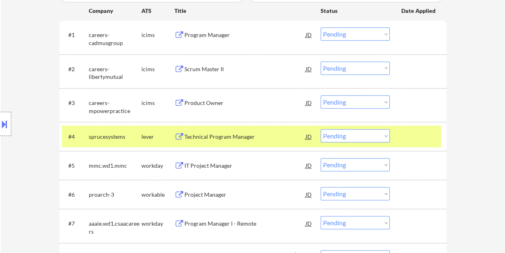
click at [234, 140] on div "Technical Program Manager" at bounding box center [245, 136] width 121 height 14
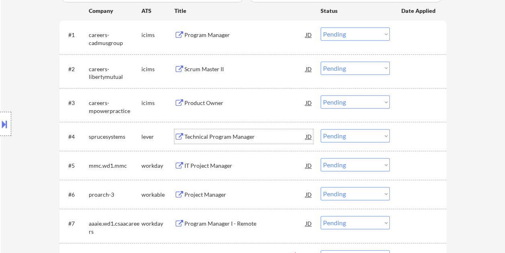
click at [410, 138] on div at bounding box center [419, 136] width 35 height 14
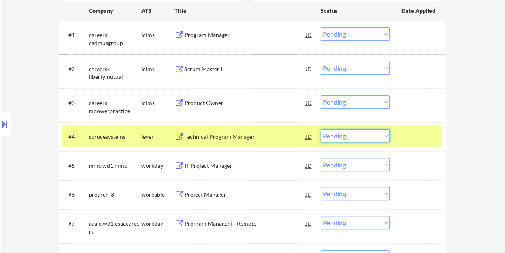
click at [387, 135] on select "Choose an option... Pending Applied Excluded (Questions) Excluded (Expired) Exc…" at bounding box center [355, 135] width 69 height 13
click at [321, 129] on select "Choose an option... Pending Applied Excluded (Questions) Excluded (Expired) Exc…" at bounding box center [355, 135] width 69 height 13
select select ""pending""
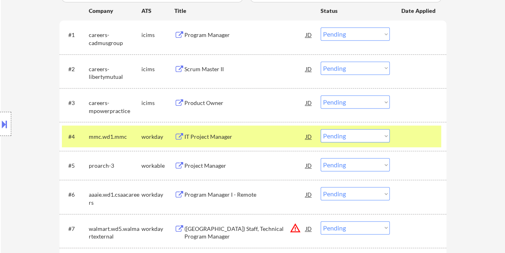
click at [411, 134] on div at bounding box center [419, 136] width 35 height 14
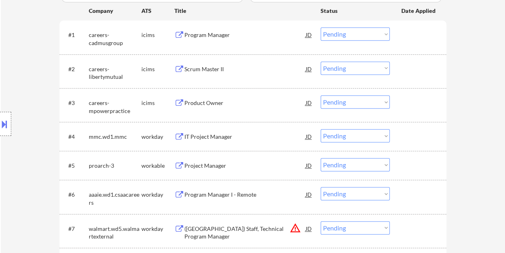
click at [414, 166] on div at bounding box center [419, 165] width 35 height 14
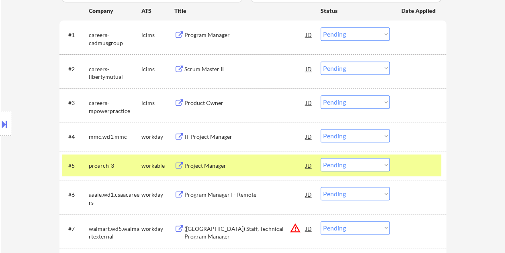
click at [267, 166] on div "Project Manager" at bounding box center [245, 166] width 121 height 8
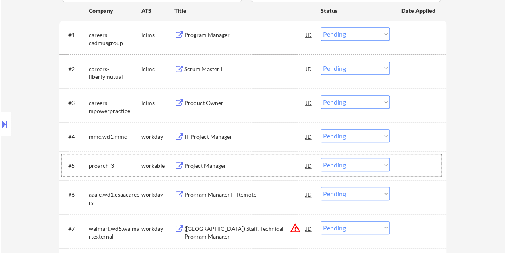
click at [408, 160] on div at bounding box center [419, 165] width 35 height 14
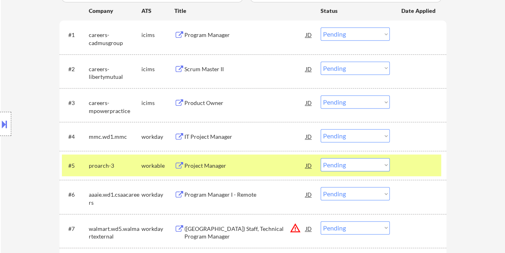
click at [383, 162] on select "Choose an option... Pending Applied Excluded (Questions) Excluded (Expired) Exc…" at bounding box center [355, 164] width 69 height 13
click at [321, 158] on select "Choose an option... Pending Applied Excluded (Questions) Excluded (Expired) Exc…" at bounding box center [355, 164] width 69 height 13
select select ""pending""
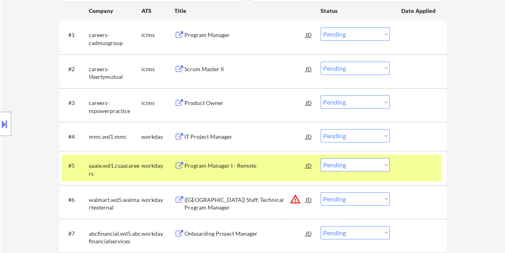
click at [481, 20] on div "← Return to /applysquad Mailslurp Inbox Job Search Builder Patricio Honore User…" at bounding box center [253, 69] width 504 height 564
click at [411, 161] on div at bounding box center [419, 165] width 35 height 14
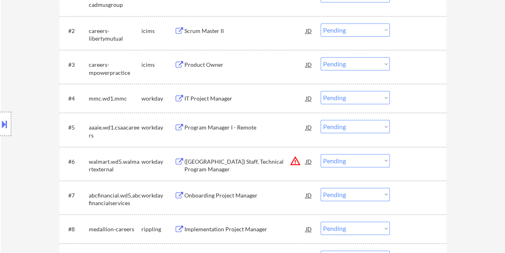
scroll to position [285, 0]
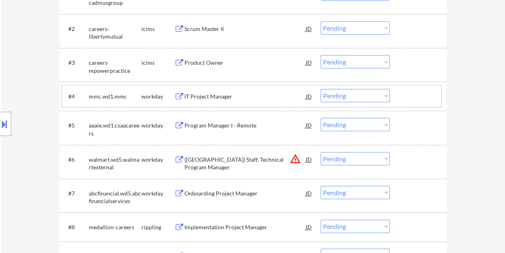
click at [407, 97] on div at bounding box center [419, 96] width 35 height 14
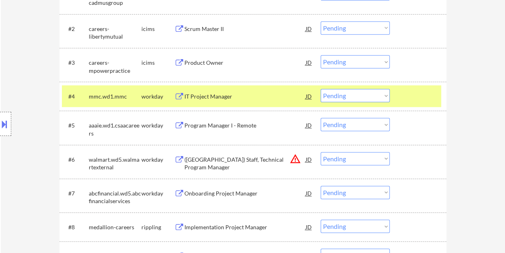
click at [227, 97] on div "IT Project Manager" at bounding box center [245, 96] width 121 height 8
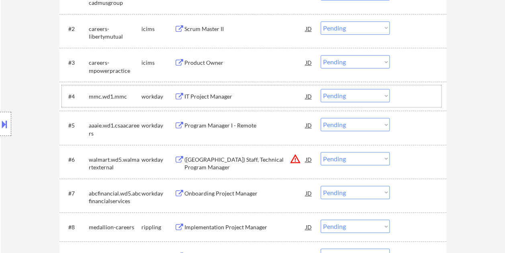
drag, startPoint x: 411, startPoint y: 94, endPoint x: 392, endPoint y: 95, distance: 18.5
click at [411, 94] on div at bounding box center [419, 96] width 35 height 14
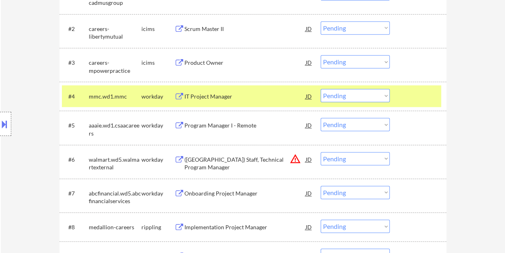
click at [384, 96] on select "Choose an option... Pending Applied Excluded (Questions) Excluded (Expired) Exc…" at bounding box center [355, 95] width 69 height 13
click at [321, 89] on select "Choose an option... Pending Applied Excluded (Questions) Excluded (Expired) Exc…" at bounding box center [355, 95] width 69 height 13
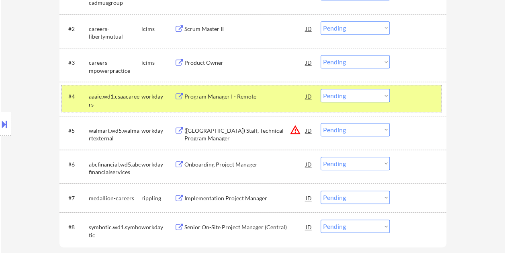
click at [414, 96] on div at bounding box center [419, 96] width 35 height 14
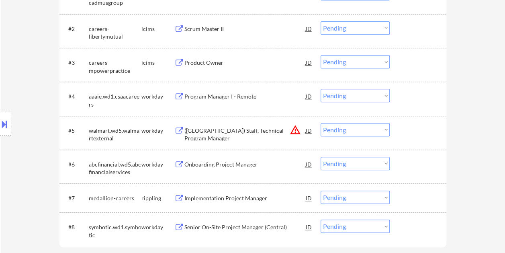
drag, startPoint x: 414, startPoint y: 96, endPoint x: 354, endPoint y: 97, distance: 60.3
click at [414, 96] on div at bounding box center [419, 96] width 35 height 14
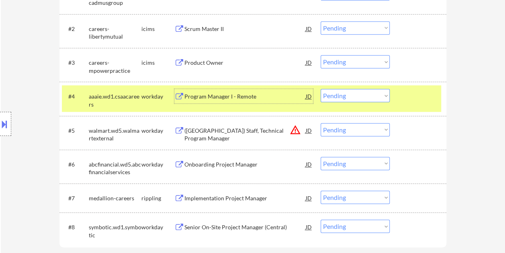
click at [248, 95] on div "Program Manager I - Remote" at bounding box center [245, 96] width 121 height 8
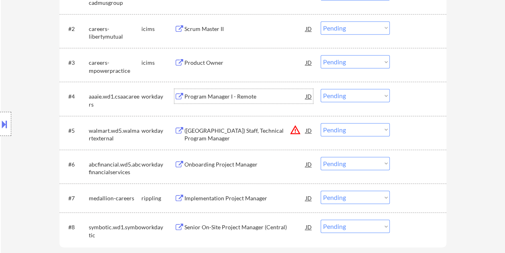
click at [405, 98] on div at bounding box center [419, 96] width 35 height 14
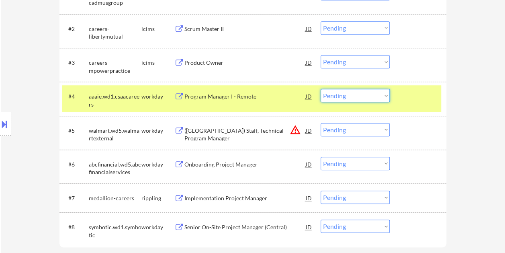
click at [383, 92] on select "Choose an option... Pending Applied Excluded (Questions) Excluded (Expired) Exc…" at bounding box center [355, 95] width 69 height 13
click at [321, 89] on select "Choose an option... Pending Applied Excluded (Questions) Excluded (Expired) Exc…" at bounding box center [355, 95] width 69 height 13
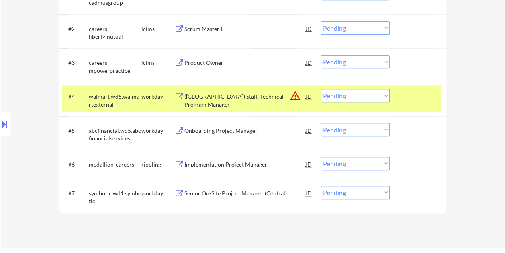
click at [411, 100] on div at bounding box center [419, 96] width 35 height 14
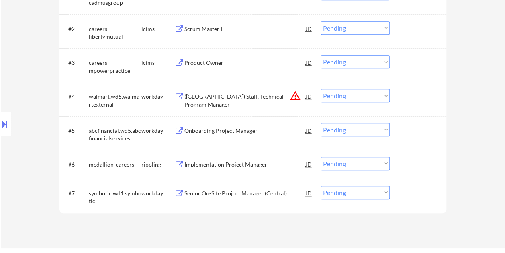
click at [421, 94] on div at bounding box center [419, 96] width 35 height 14
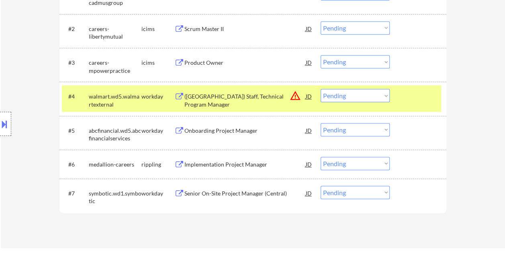
click at [254, 96] on div "(USA) Staff, Technical Program Manager" at bounding box center [245, 100] width 121 height 16
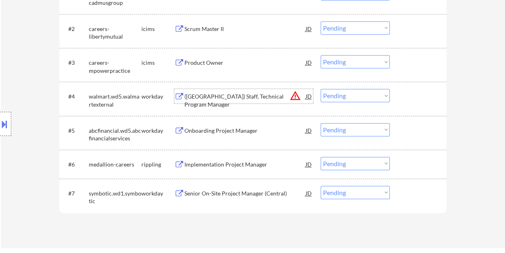
drag, startPoint x: 402, startPoint y: 94, endPoint x: 397, endPoint y: 96, distance: 5.1
click at [400, 95] on div "#4 walmart.wd5.walmartexternal workday (USA) Staff, Technical Program Manager J…" at bounding box center [251, 98] width 379 height 27
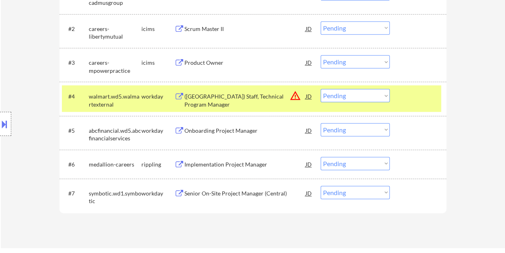
click at [383, 95] on select "Choose an option... Pending Applied Excluded (Questions) Excluded (Expired) Exc…" at bounding box center [355, 95] width 69 height 13
click at [321, 89] on select "Choose an option... Pending Applied Excluded (Questions) Excluded (Expired) Exc…" at bounding box center [355, 95] width 69 height 13
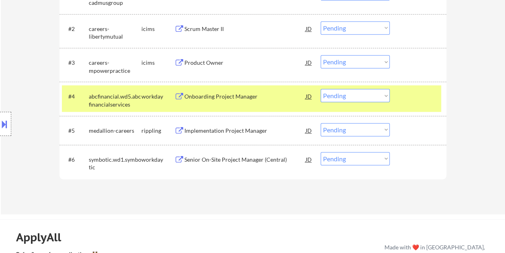
click at [399, 100] on div "#4 abcfinancial.wd5.abcfinancialservices workday Onboarding Project Manager JD …" at bounding box center [251, 98] width 379 height 27
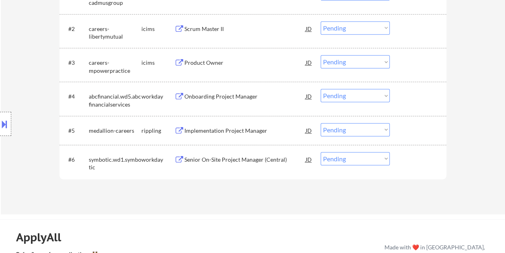
click at [404, 100] on div at bounding box center [419, 96] width 35 height 14
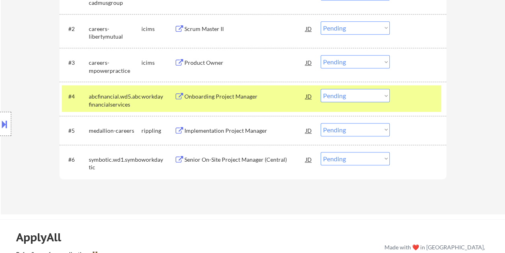
click at [214, 85] on div "#4 abcfinancial.wd5.abcfinancialservices workday Onboarding Project Manager JD …" at bounding box center [251, 98] width 379 height 27
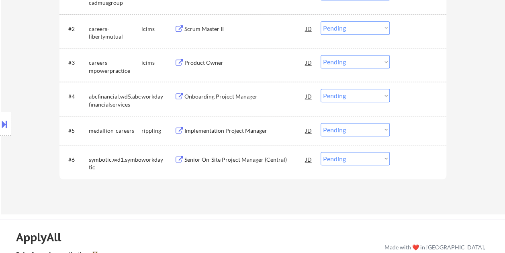
click at [419, 104] on div "#4 abcfinancial.wd5.abcfinancialservices workday Onboarding Project Manager JD …" at bounding box center [251, 98] width 379 height 27
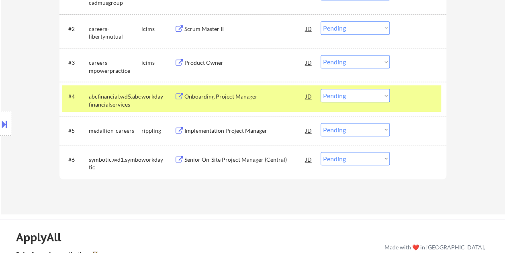
click at [238, 89] on div "Onboarding Project Manager" at bounding box center [245, 96] width 121 height 14
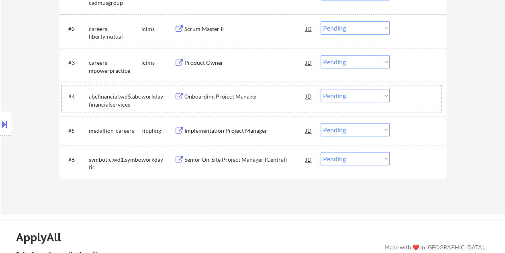
click at [410, 96] on div at bounding box center [419, 96] width 35 height 14
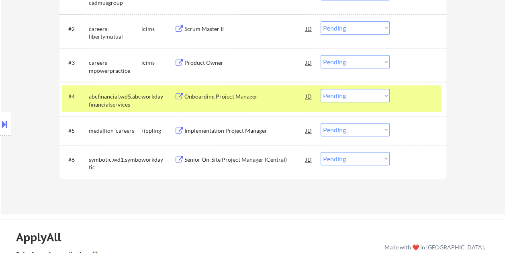
click at [381, 93] on select "Choose an option... Pending Applied Excluded (Questions) Excluded (Expired) Exc…" at bounding box center [355, 95] width 69 height 13
click at [321, 89] on select "Choose an option... Pending Applied Excluded (Questions) Excluded (Expired) Exc…" at bounding box center [355, 95] width 69 height 13
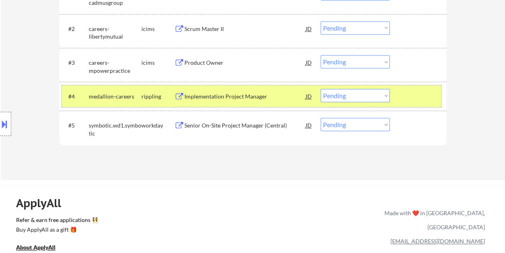
click at [426, 98] on div at bounding box center [419, 96] width 35 height 14
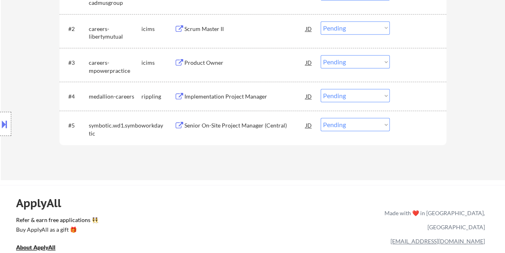
click at [426, 96] on div at bounding box center [419, 96] width 35 height 14
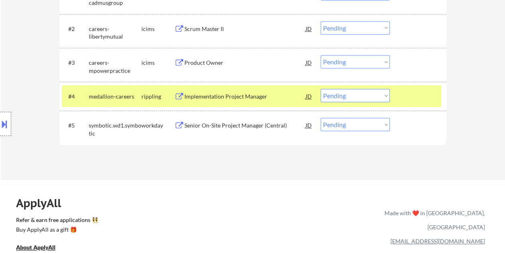
click at [252, 94] on div "Implementation Project Manager" at bounding box center [245, 96] width 121 height 8
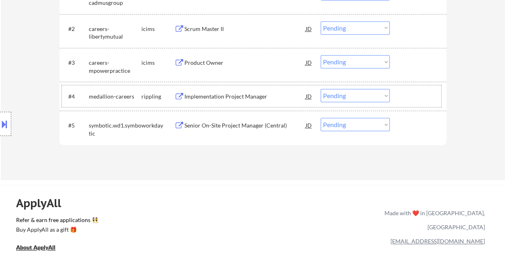
drag, startPoint x: 411, startPoint y: 96, endPoint x: 386, endPoint y: 95, distance: 25.0
click at [411, 96] on div at bounding box center [419, 96] width 35 height 14
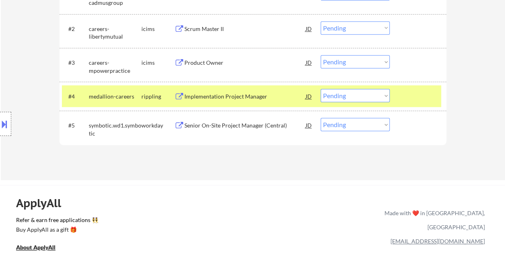
click at [380, 96] on select "Choose an option... Pending Applied Excluded (Questions) Excluded (Expired) Exc…" at bounding box center [355, 95] width 69 height 13
click at [321, 89] on select "Choose an option... Pending Applied Excluded (Questions) Excluded (Expired) Exc…" at bounding box center [355, 95] width 69 height 13
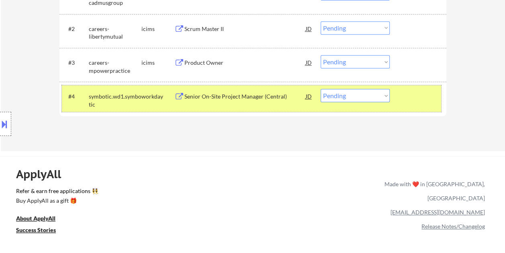
click at [409, 95] on div at bounding box center [419, 96] width 35 height 14
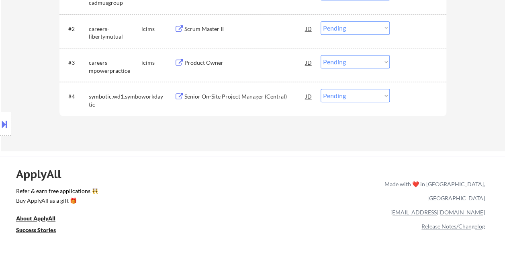
click at [412, 96] on div at bounding box center [419, 96] width 35 height 14
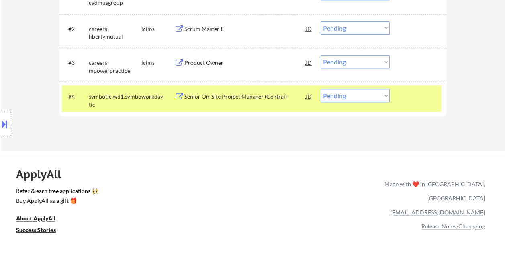
click at [242, 96] on div "Senior On-Site Project Manager (Central)" at bounding box center [245, 96] width 121 height 8
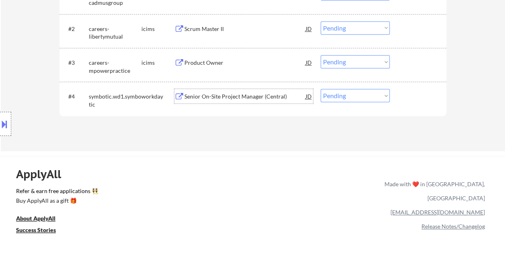
click at [402, 97] on div at bounding box center [419, 96] width 35 height 14
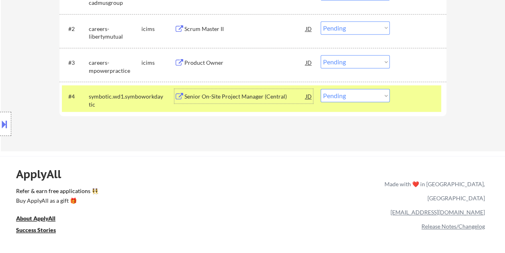
click at [244, 93] on div "Senior On-Site Project Manager (Central)" at bounding box center [245, 96] width 121 height 8
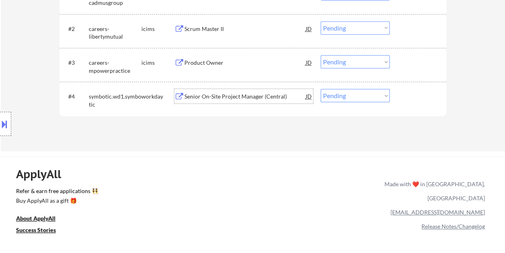
click at [427, 106] on div "#4 symbotic.wd1.symbotic workday Senior On-Site Project Manager (Central) JD wa…" at bounding box center [251, 98] width 379 height 27
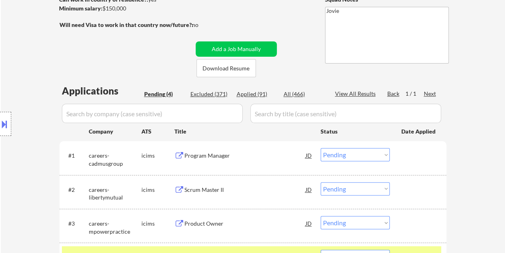
scroll to position [164, 0]
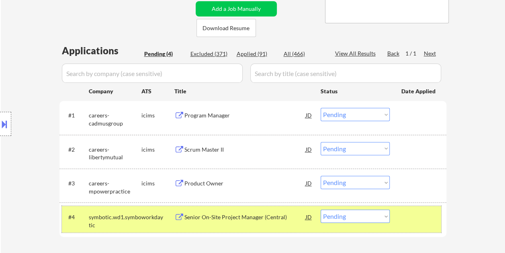
click at [381, 214] on select "Choose an option... Pending Applied Excluded (Questions) Excluded (Expired) Exc…" at bounding box center [355, 215] width 69 height 13
select select ""applied""
click at [321, 209] on select "Choose an option... Pending Applied Excluded (Questions) Excluded (Expired) Exc…" at bounding box center [355, 215] width 69 height 13
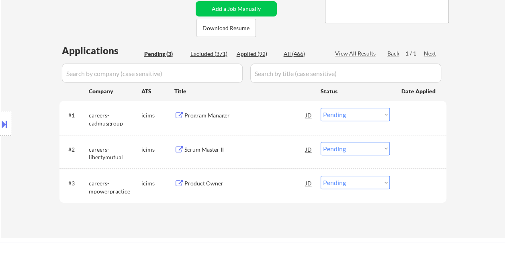
click at [397, 116] on div "#1 careers-cadmusgroup icims Program Manager JD Choose an option... Pending App…" at bounding box center [251, 117] width 379 height 27
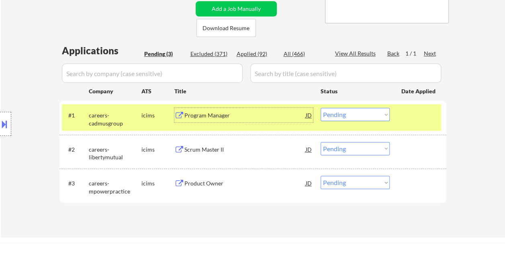
click at [265, 121] on div "Program Manager" at bounding box center [245, 115] width 121 height 14
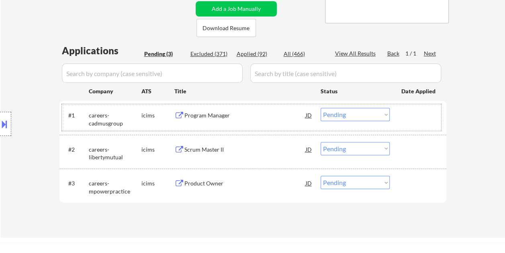
click at [413, 124] on div "#1 careers-cadmusgroup icims Program Manager JD Choose an option... Pending App…" at bounding box center [251, 117] width 379 height 27
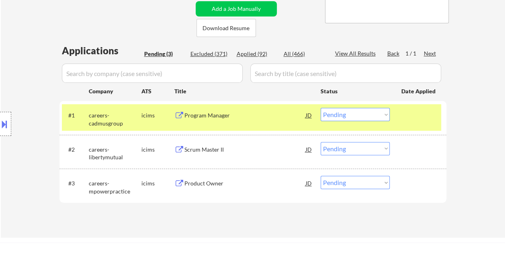
click at [389, 117] on select "Choose an option... Pending Applied Excluded (Questions) Excluded (Expired) Exc…" at bounding box center [355, 114] width 69 height 13
click at [321, 108] on select "Choose an option... Pending Applied Excluded (Questions) Excluded (Expired) Exc…" at bounding box center [355, 114] width 69 height 13
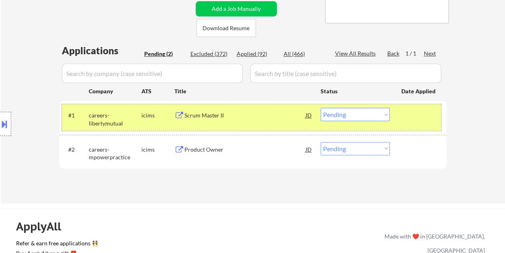
click at [401, 121] on div "#1 careers-libertymutual icims Scrum Master II JD Choose an option... Pending A…" at bounding box center [251, 117] width 379 height 27
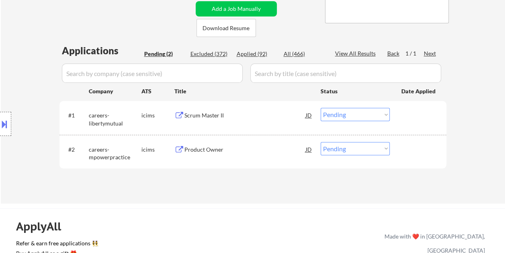
click at [405, 119] on div at bounding box center [419, 115] width 35 height 14
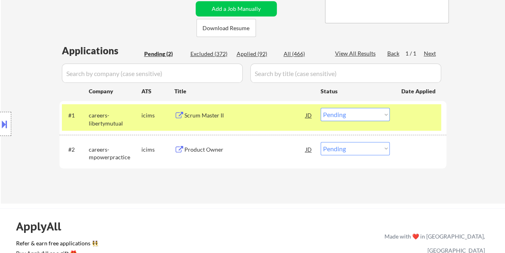
click at [256, 120] on div "Scrum Master II" at bounding box center [245, 115] width 121 height 14
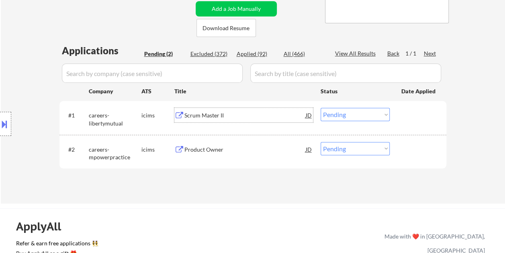
click at [396, 114] on div "#1 careers-libertymutual icims Scrum Master II JD Choose an option... Pending A…" at bounding box center [251, 117] width 379 height 27
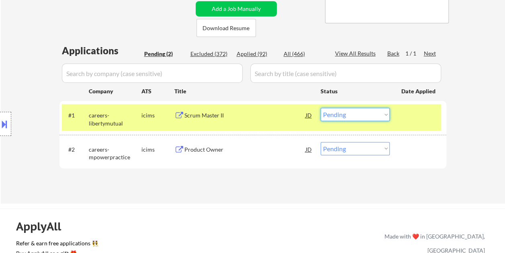
drag, startPoint x: 386, startPoint y: 114, endPoint x: 384, endPoint y: 118, distance: 4.3
click at [386, 114] on select "Choose an option... Pending Applied Excluded (Questions) Excluded (Expired) Exc…" at bounding box center [355, 114] width 69 height 13
click at [321, 108] on select "Choose an option... Pending Applied Excluded (Questions) Excluded (Expired) Exc…" at bounding box center [355, 114] width 69 height 13
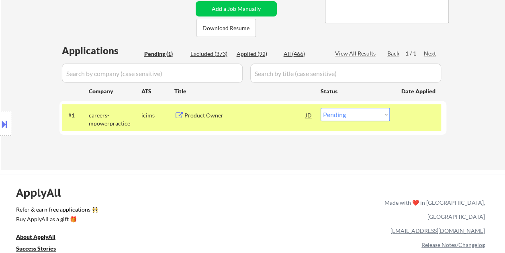
click at [306, 137] on div "Applications Pending (1) Excluded (373) Applied (92) All (466) View All Results…" at bounding box center [252, 99] width 387 height 111
click at [408, 114] on div at bounding box center [419, 115] width 35 height 14
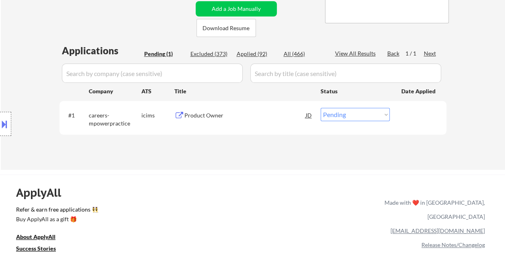
click at [290, 150] on div "Applications Pending (1) Excluded (373) Applied (92) All (466) View All Results…" at bounding box center [252, 99] width 387 height 111
click at [260, 116] on div "Product Owner" at bounding box center [245, 115] width 121 height 8
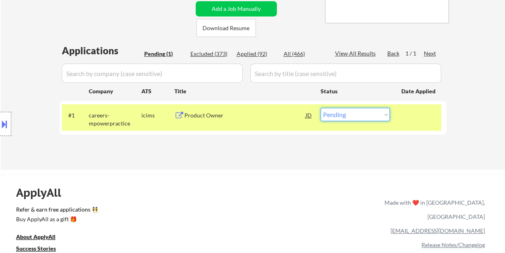
click at [385, 118] on select "Choose an option... Pending Applied Excluded (Questions) Excluded (Expired) Exc…" at bounding box center [355, 114] width 69 height 13
select select ""excluded__expired_""
click at [321, 108] on select "Choose an option... Pending Applied Excluded (Questions) Excluded (Expired) Exc…" at bounding box center [355, 114] width 69 height 13
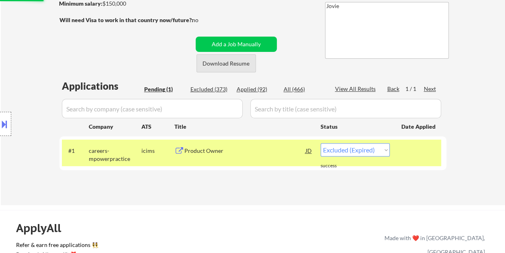
scroll to position [84, 0]
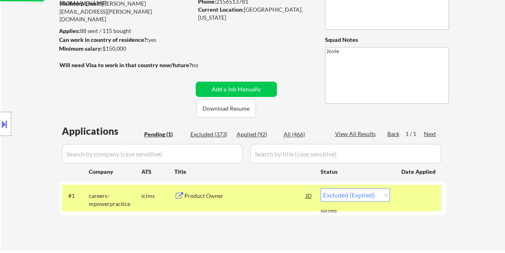
select select ""excluded__expired_""
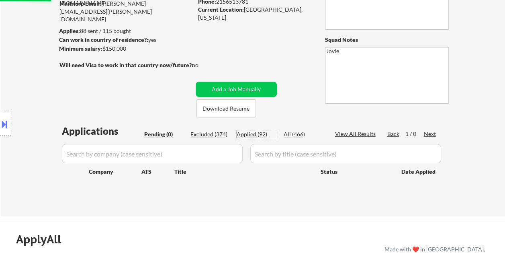
click at [259, 133] on div "Applied (92)" at bounding box center [257, 134] width 40 height 8
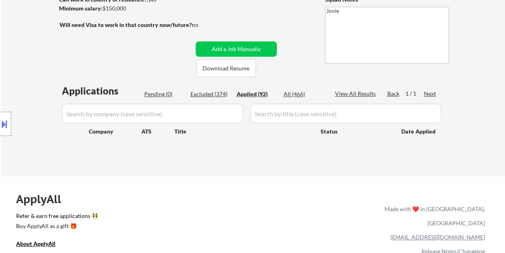
scroll to position [164, 0]
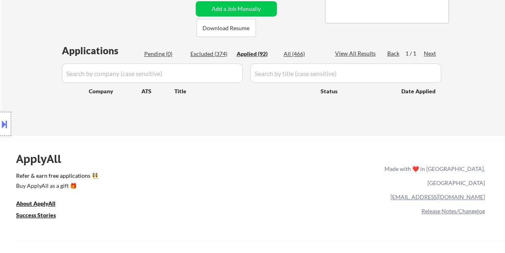
select select ""applied""
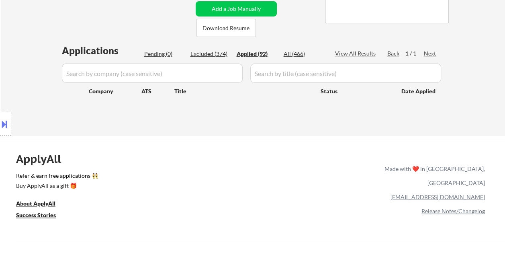
select select ""applied""
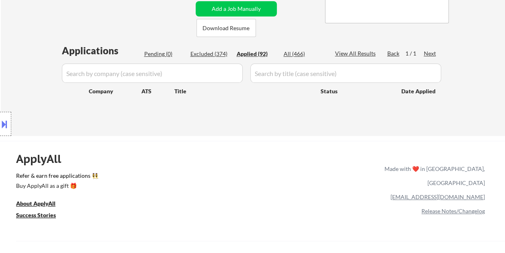
select select ""applied""
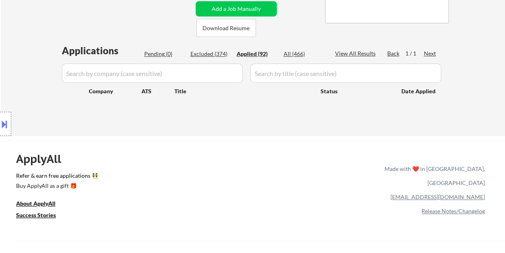
select select ""applied""
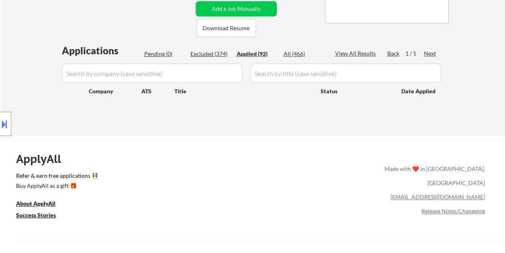
select select ""applied""
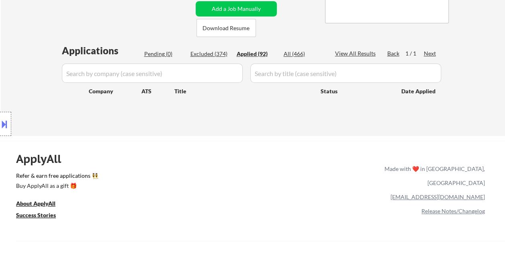
select select ""applied""
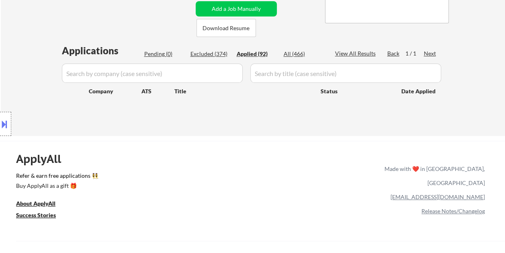
select select ""applied""
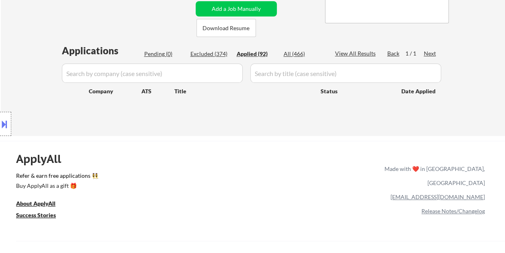
select select ""applied""
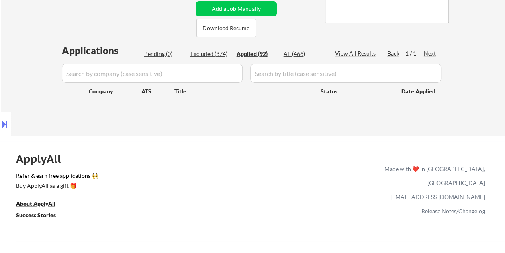
select select ""applied""
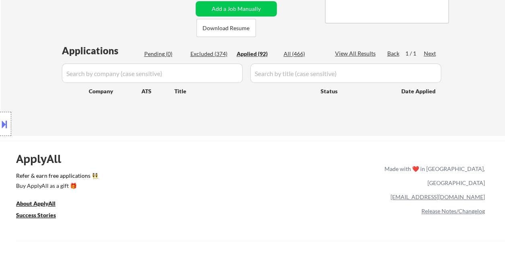
select select ""applied""
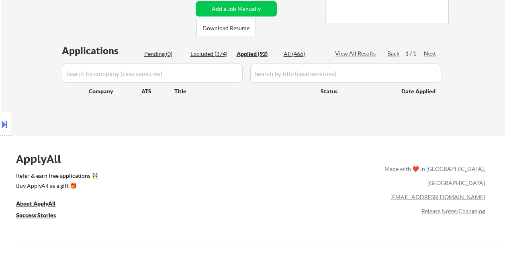
select select ""applied""
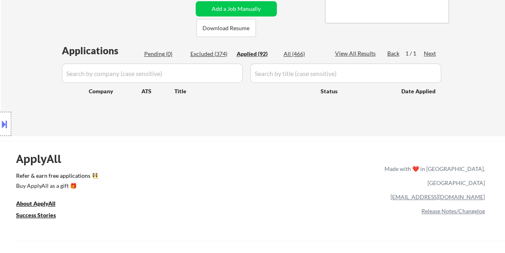
select select ""applied""
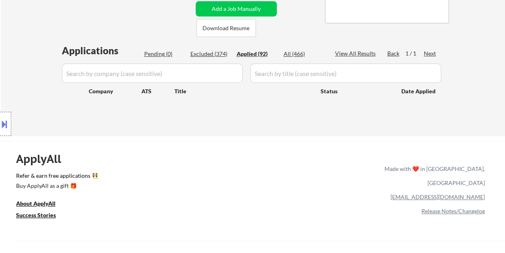
select select ""applied""
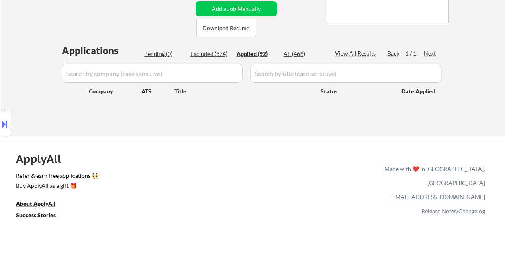
select select ""applied""
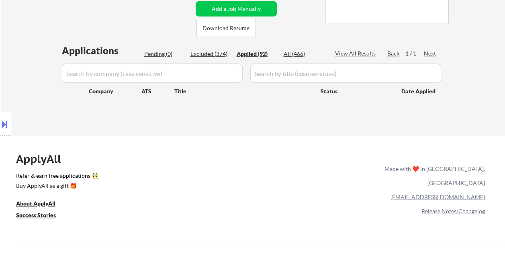
select select ""applied""
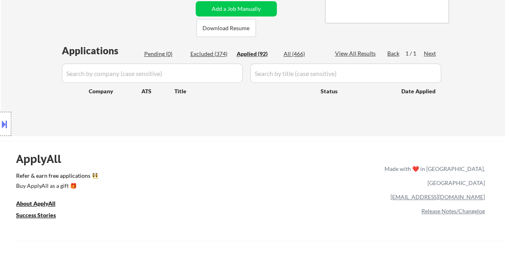
select select ""applied""
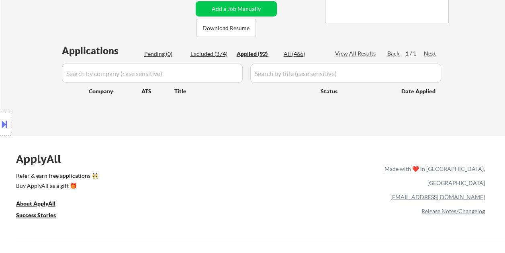
select select ""applied""
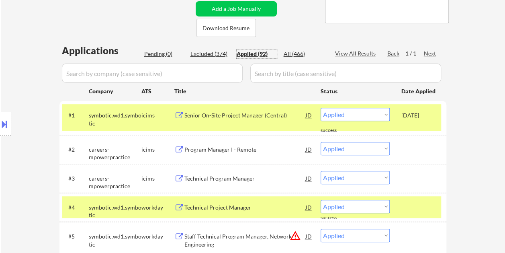
click at [420, 118] on div "[DATE]" at bounding box center [419, 115] width 35 height 8
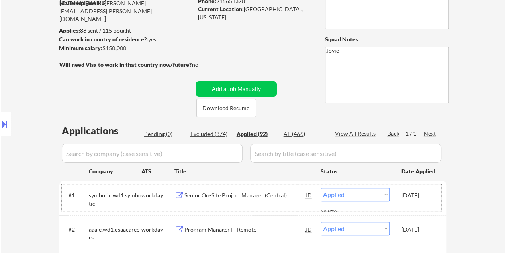
scroll to position [84, 0]
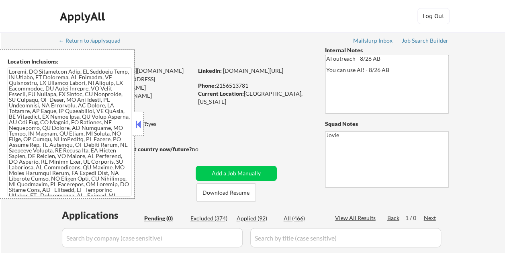
click at [141, 127] on button at bounding box center [138, 124] width 9 height 12
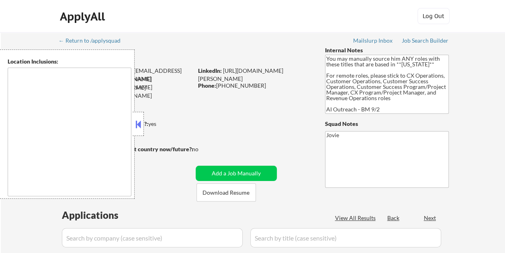
type textarea "[GEOGRAPHIC_DATA], [GEOGRAPHIC_DATA] [GEOGRAPHIC_DATA], [GEOGRAPHIC_DATA] [GEOG…"
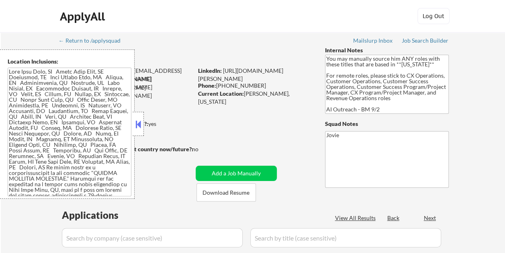
select select ""pending""
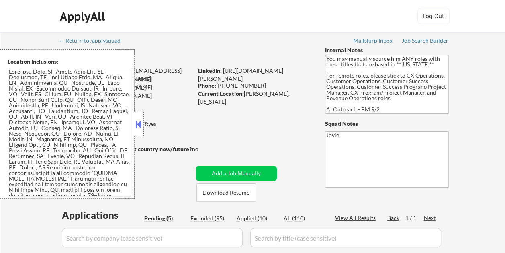
click at [139, 120] on button at bounding box center [138, 124] width 9 height 12
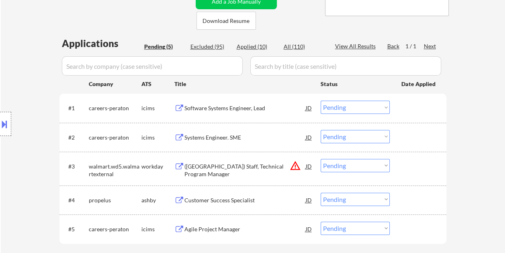
scroll to position [201, 0]
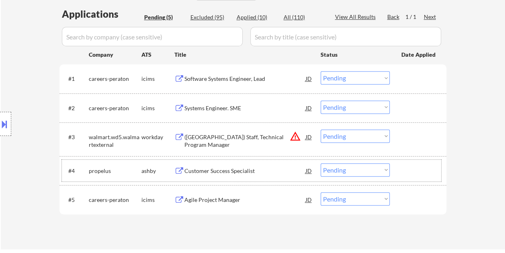
click at [401, 168] on div "#4 [PERSON_NAME] Customer Success Specialist JD Choose an option... Pending App…" at bounding box center [251, 171] width 379 height 22
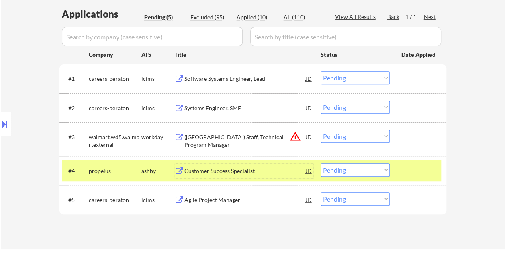
click at [242, 167] on div "Customer Success Specialist" at bounding box center [245, 171] width 121 height 8
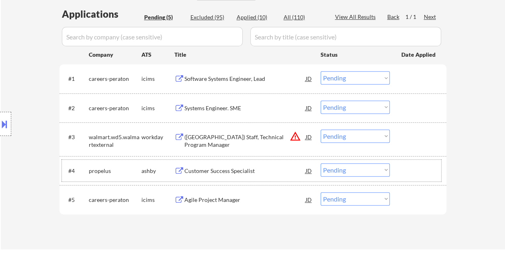
drag, startPoint x: 404, startPoint y: 171, endPoint x: 394, endPoint y: 173, distance: 9.9
click at [404, 171] on div at bounding box center [419, 170] width 35 height 14
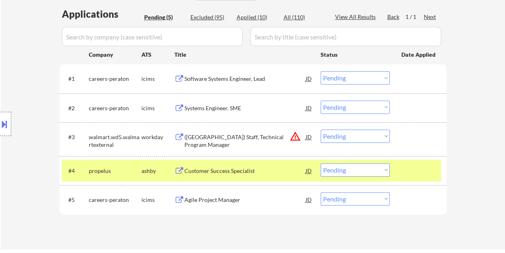
click at [386, 172] on select "Choose an option... Pending Applied Excluded (Questions) Excluded (Expired) Exc…" at bounding box center [355, 169] width 69 height 13
click at [321, 163] on select "Choose an option... Pending Applied Excluded (Questions) Excluded (Expired) Exc…" at bounding box center [355, 169] width 69 height 13
select select ""pending""
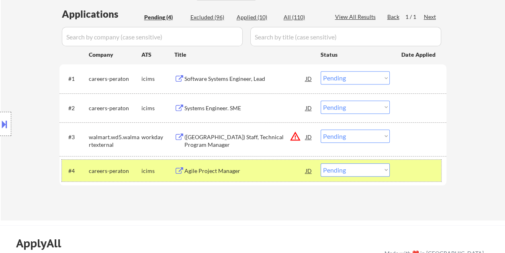
click at [396, 168] on div "#4 careers-peraton icims Agile Project Manager JD Choose an option... Pending A…" at bounding box center [251, 171] width 379 height 22
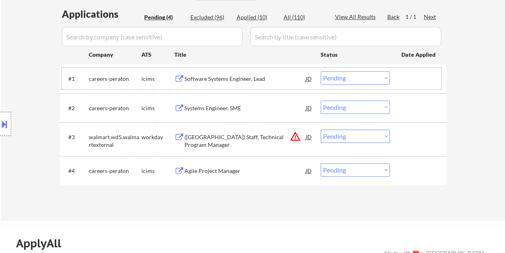
click at [402, 77] on div at bounding box center [419, 78] width 35 height 14
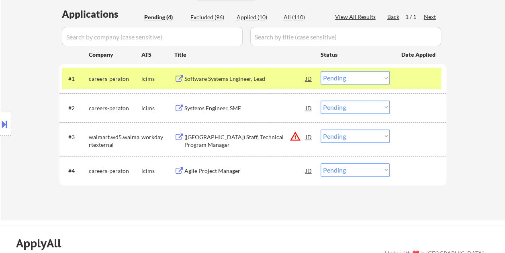
click at [278, 79] on div "Software Systems Engineer, Lead" at bounding box center [245, 79] width 121 height 8
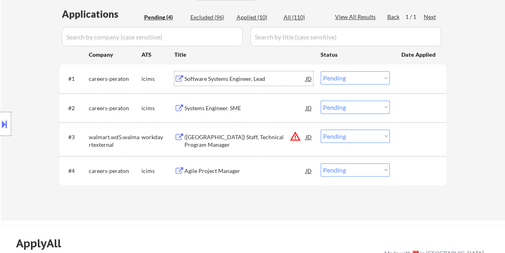
click at [396, 74] on div "#1 careers-peraton icims Software Systems Engineer, Lead JD Choose an option...…" at bounding box center [251, 79] width 379 height 22
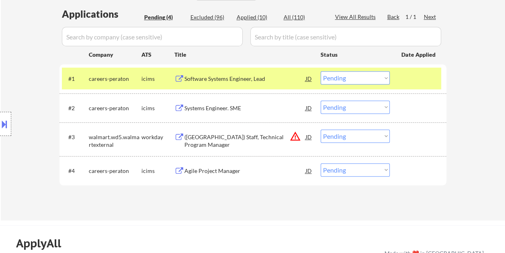
click at [385, 76] on select "Choose an option... Pending Applied Excluded (Questions) Excluded (Expired) Exc…" at bounding box center [355, 77] width 69 height 13
click at [321, 71] on select "Choose an option... Pending Applied Excluded (Questions) Excluded (Expired) Exc…" at bounding box center [355, 77] width 69 height 13
select select ""pending""
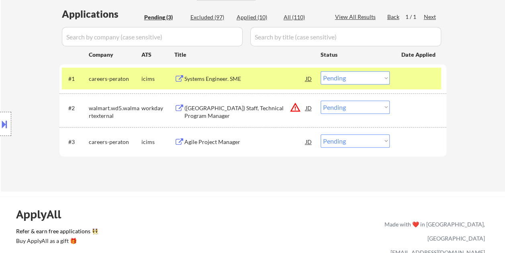
drag, startPoint x: 421, startPoint y: 74, endPoint x: 407, endPoint y: 83, distance: 17.0
click at [421, 74] on div at bounding box center [419, 78] width 35 height 14
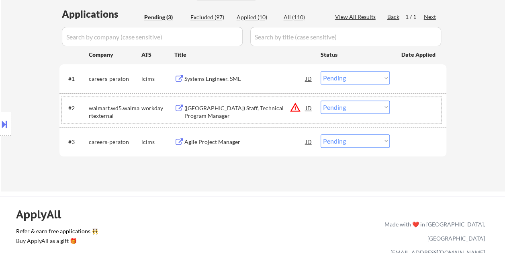
click at [416, 103] on div at bounding box center [419, 107] width 35 height 14
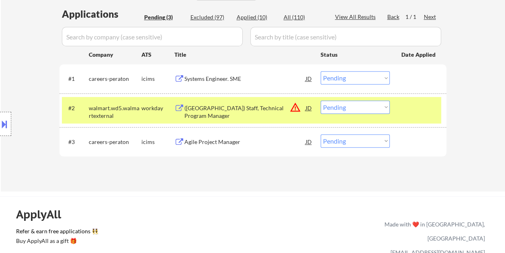
click at [245, 108] on div "([GEOGRAPHIC_DATA]) Staff, Technical Program Manager" at bounding box center [245, 112] width 121 height 16
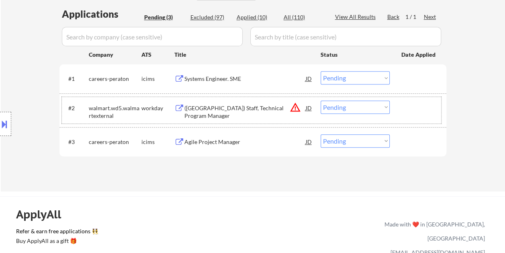
click at [397, 105] on div "#2 walmart.wd5.walmartexternal workday ([GEOGRAPHIC_DATA]) Staff, Technical Pro…" at bounding box center [251, 110] width 379 height 27
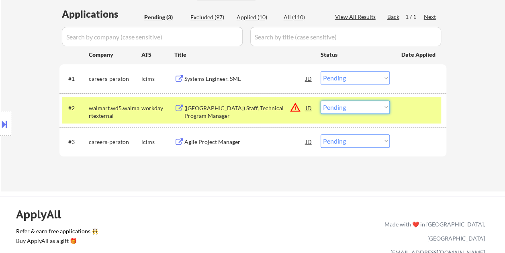
click at [384, 108] on select "Choose an option... Pending Applied Excluded (Questions) Excluded (Expired) Exc…" at bounding box center [355, 106] width 69 height 13
click at [321, 100] on select "Choose an option... Pending Applied Excluded (Questions) Excluded (Expired) Exc…" at bounding box center [355, 106] width 69 height 13
select select ""pending""
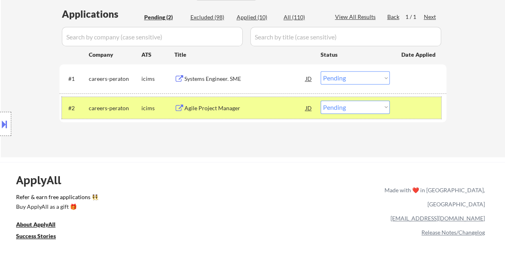
click at [422, 106] on div at bounding box center [419, 107] width 35 height 14
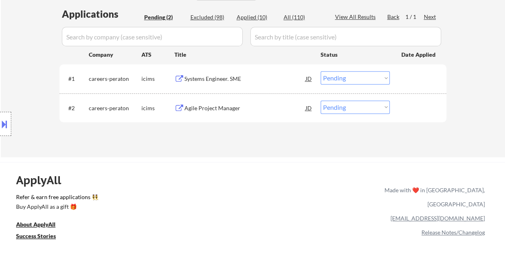
drag, startPoint x: 410, startPoint y: 75, endPoint x: 347, endPoint y: 74, distance: 63.1
click at [410, 74] on div at bounding box center [419, 78] width 35 height 14
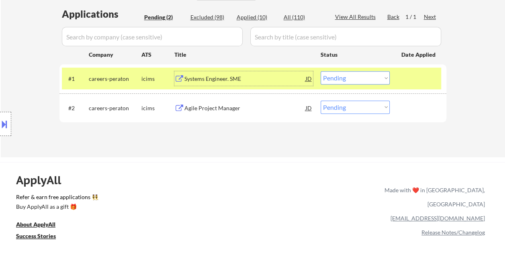
click at [247, 74] on div "Systems Engineer. SME" at bounding box center [245, 78] width 121 height 14
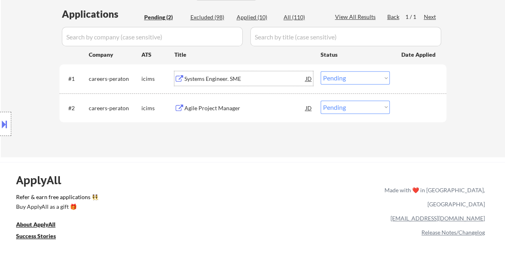
click at [407, 77] on div at bounding box center [419, 78] width 35 height 14
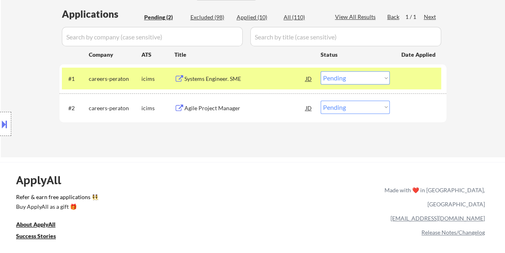
click at [188, 79] on div "Systems Engineer. SME" at bounding box center [245, 79] width 121 height 8
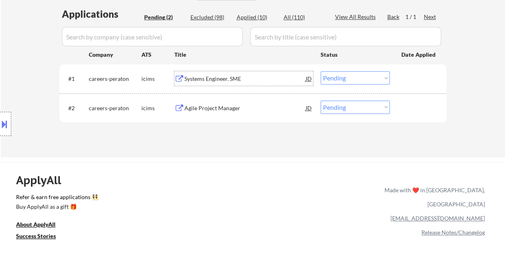
drag, startPoint x: 418, startPoint y: 82, endPoint x: 403, endPoint y: 80, distance: 15.5
click at [418, 82] on div at bounding box center [419, 78] width 35 height 14
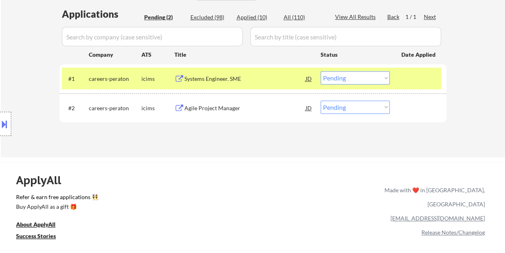
click at [387, 76] on select "Choose an option... Pending Applied Excluded (Questions) Excluded (Expired) Exc…" at bounding box center [355, 77] width 69 height 13
click at [321, 71] on select "Choose an option... Pending Applied Excluded (Questions) Excluded (Expired) Exc…" at bounding box center [355, 77] width 69 height 13
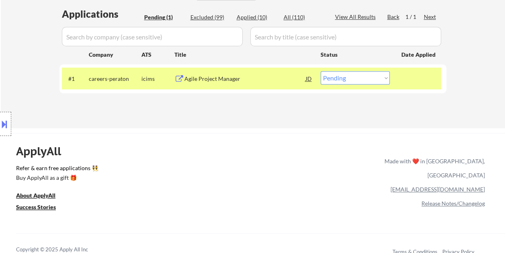
click at [429, 81] on div at bounding box center [419, 78] width 35 height 14
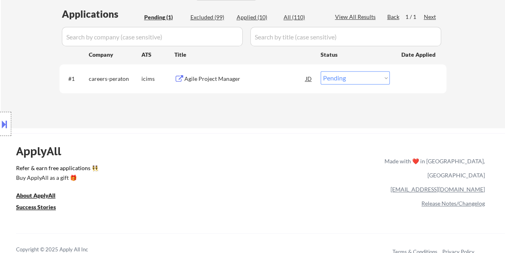
drag, startPoint x: 429, startPoint y: 83, endPoint x: 356, endPoint y: 83, distance: 72.8
click at [428, 83] on div at bounding box center [419, 78] width 35 height 14
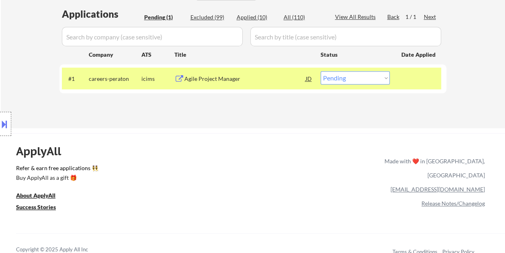
click at [268, 82] on div "Agile Project Manager" at bounding box center [245, 79] width 121 height 8
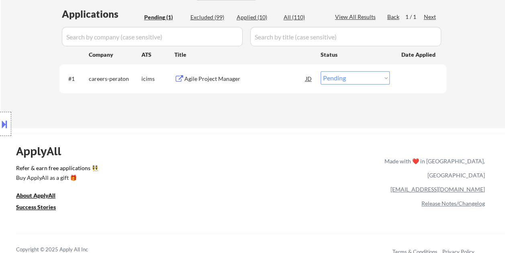
click at [402, 67] on div "#1 careers-peraton icims Agile Project Manager JD Choose an option... Pending A…" at bounding box center [252, 78] width 387 height 29
click at [387, 79] on select "Choose an option... Pending Applied Excluded (Questions) Excluded (Expired) Exc…" at bounding box center [355, 77] width 69 height 13
select select ""excluded__bad_match_""
click at [321, 71] on select "Choose an option... Pending Applied Excluded (Questions) Excluded (Expired) Exc…" at bounding box center [355, 77] width 69 height 13
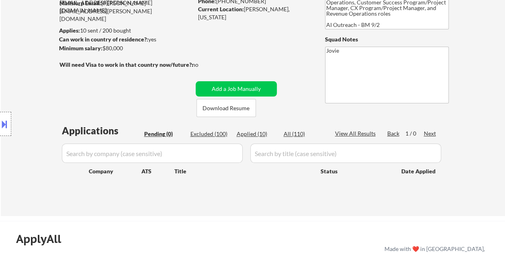
scroll to position [80, 0]
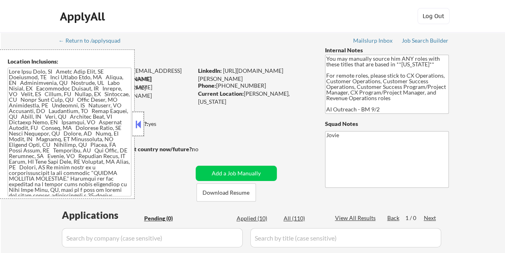
click at [140, 117] on div at bounding box center [138, 124] width 11 height 24
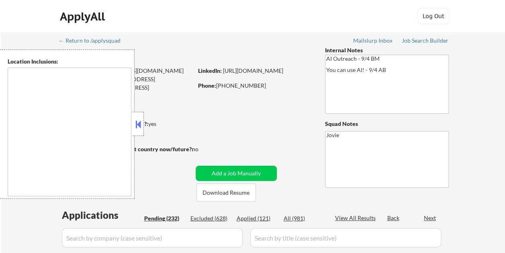
type textarea "remote"
click at [141, 123] on button at bounding box center [138, 124] width 9 height 12
click at [141, 122] on button at bounding box center [138, 124] width 9 height 12
select select ""pending""
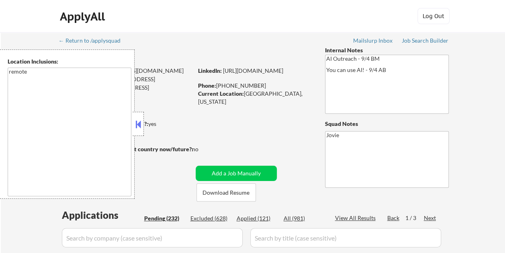
select select ""pending""
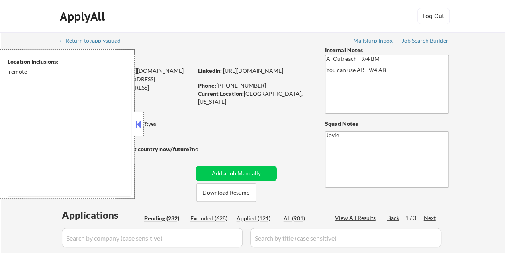
select select ""pending""
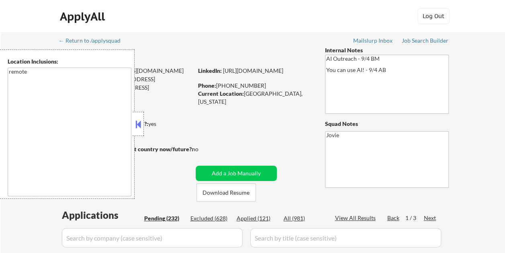
select select ""pending""
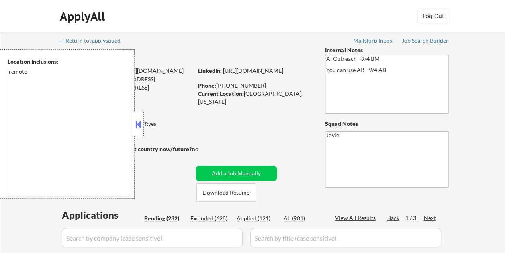
select select ""pending""
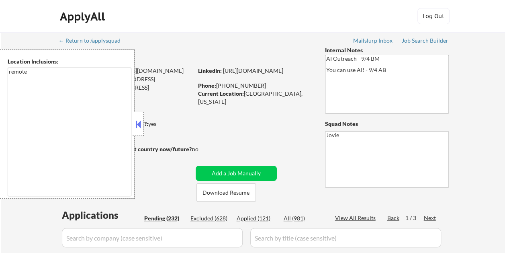
select select ""pending""
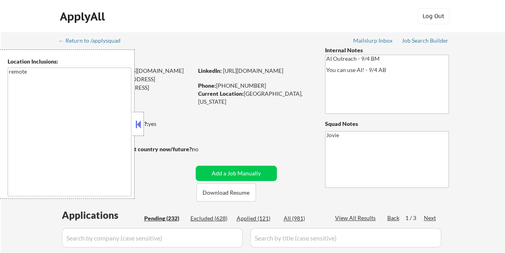
select select ""pending""
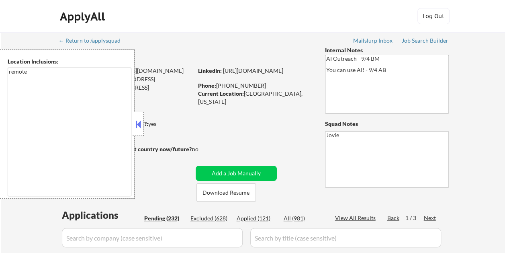
select select ""pending""
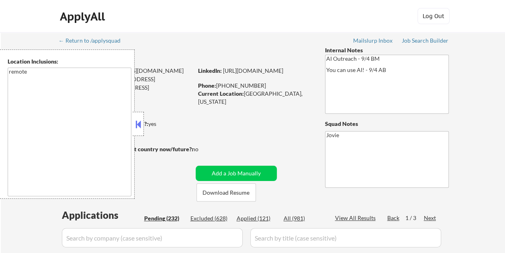
select select ""pending""
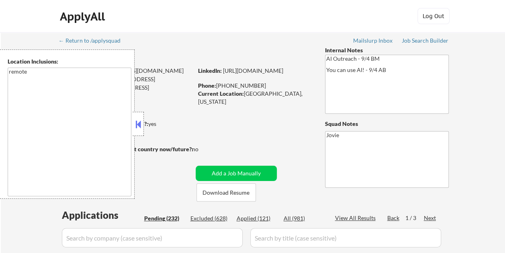
select select ""pending""
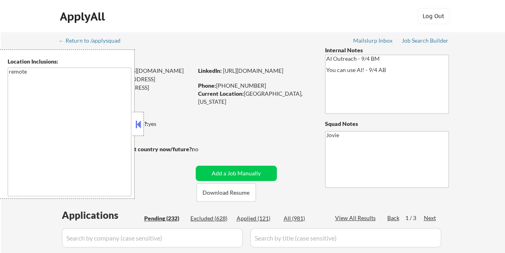
select select ""pending""
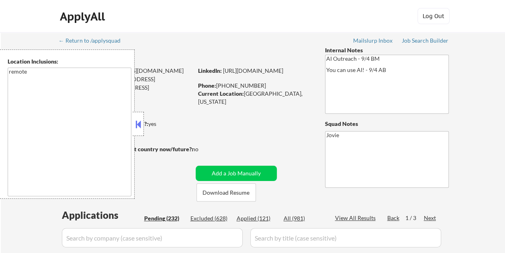
select select ""pending""
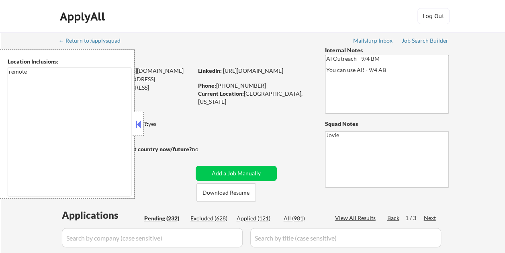
select select ""pending""
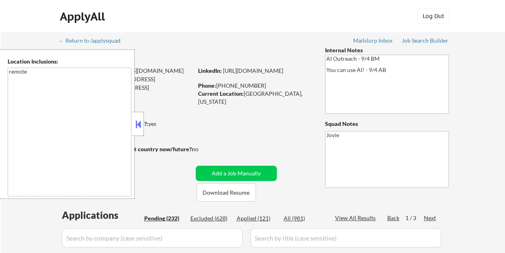
select select ""pending""
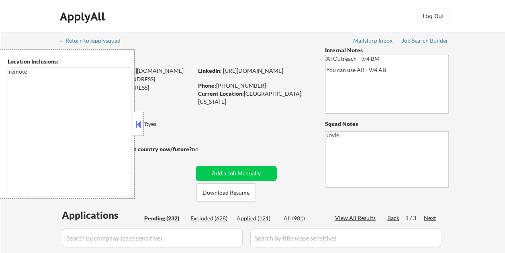
select select ""pending""
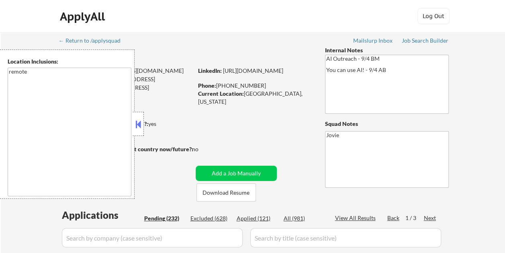
select select ""pending""
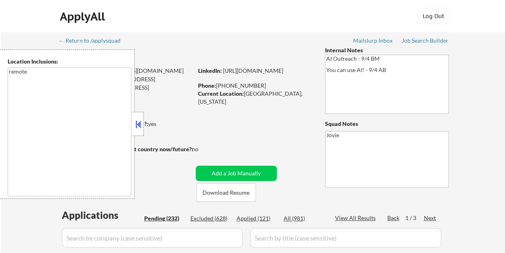
select select ""pending""
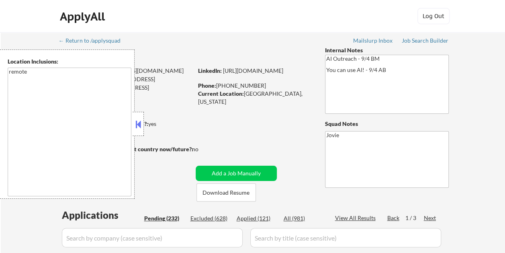
select select ""pending""
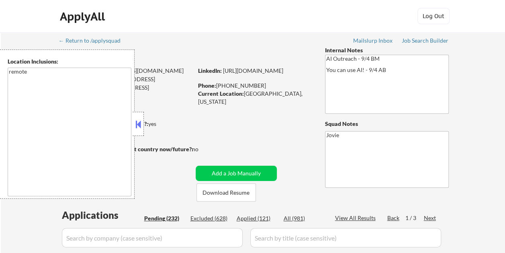
select select ""pending""
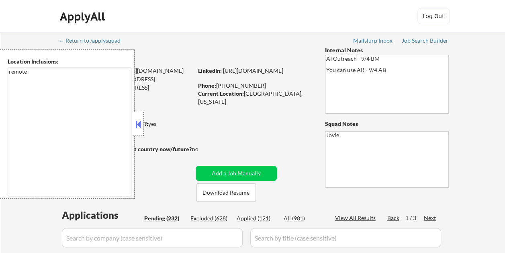
select select ""pending""
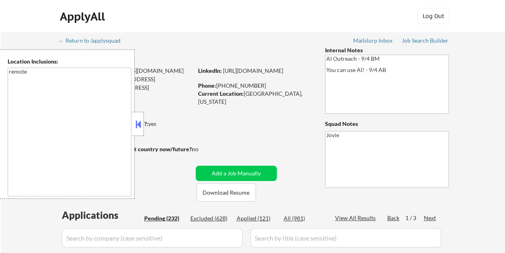
select select ""pending""
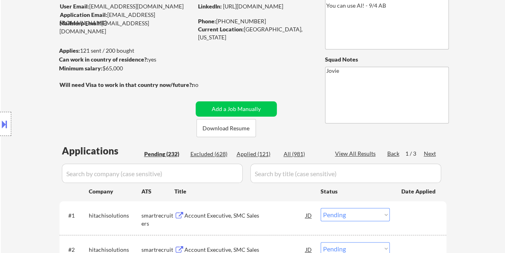
scroll to position [40, 0]
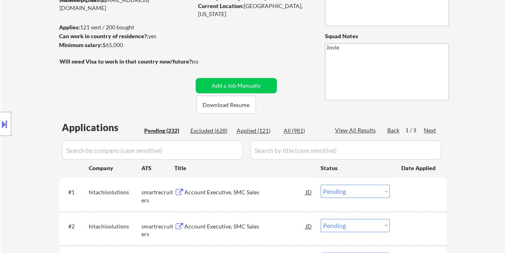
scroll to position [80, 0]
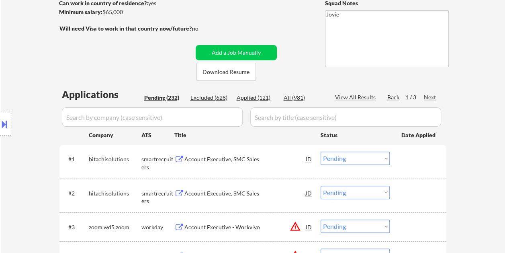
click at [408, 159] on div at bounding box center [419, 159] width 35 height 14
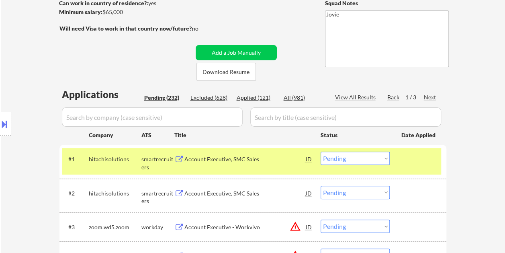
click at [244, 163] on div "Account Executive, SMC Sales" at bounding box center [245, 159] width 121 height 14
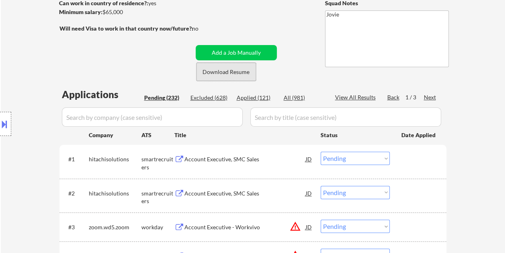
click at [234, 75] on button "Download Resume" at bounding box center [226, 72] width 59 height 18
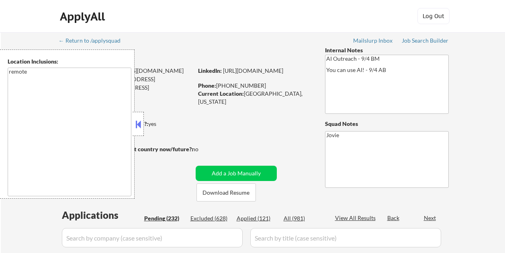
select select ""pending""
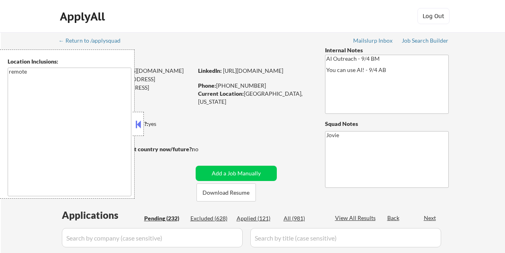
select select ""pending""
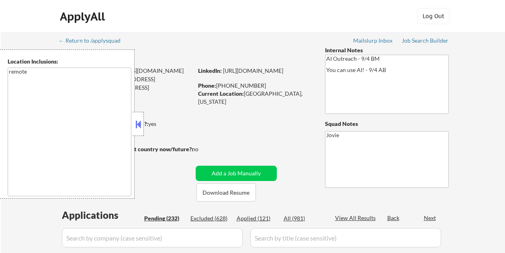
select select ""pending""
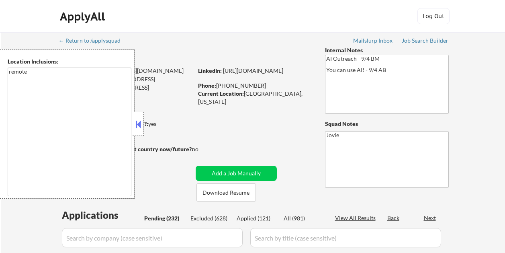
select select ""pending""
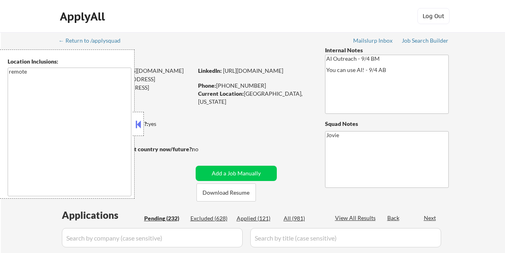
select select ""pending""
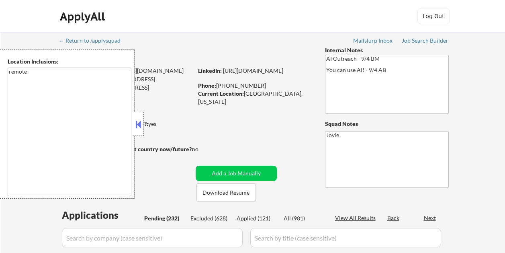
select select ""pending""
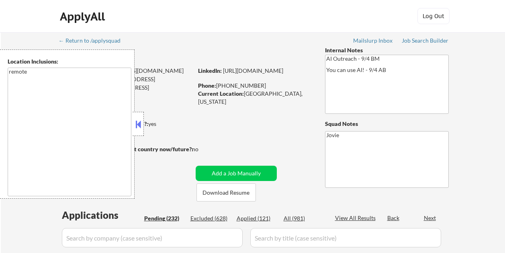
select select ""pending""
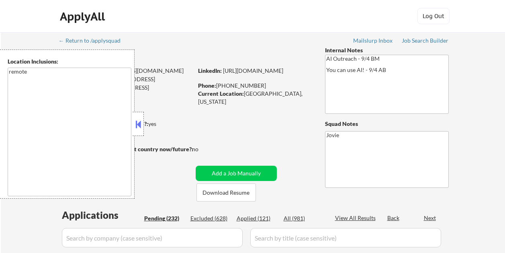
select select ""pending""
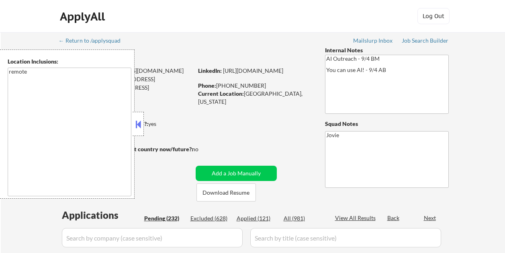
select select ""pending""
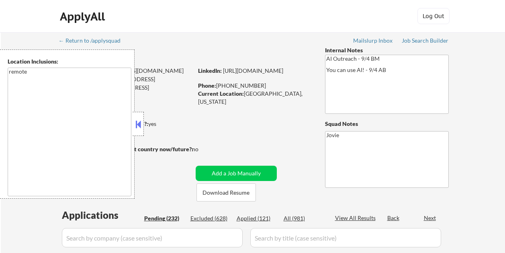
select select ""pending""
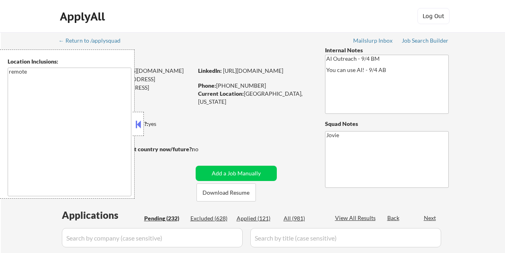
select select ""pending""
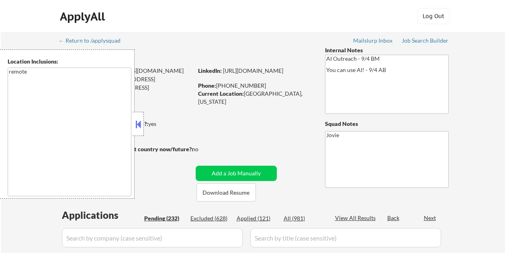
select select ""pending""
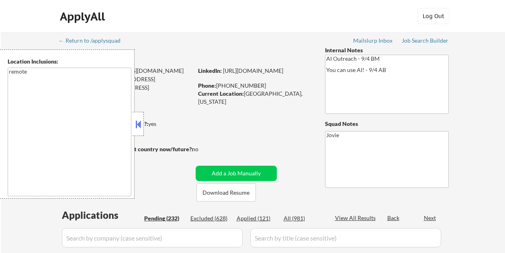
select select ""pending""
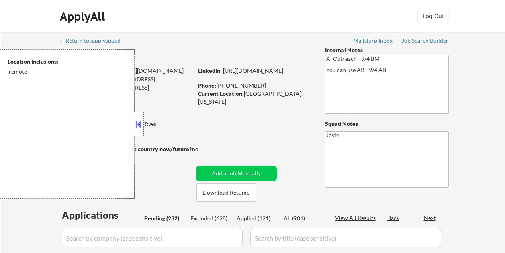
select select ""pending""
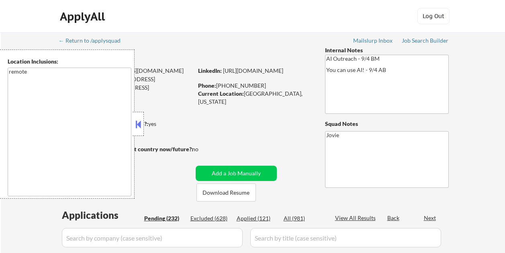
select select ""pending""
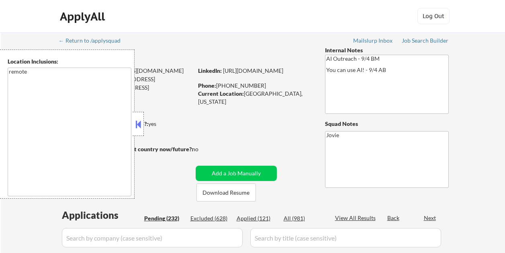
select select ""pending""
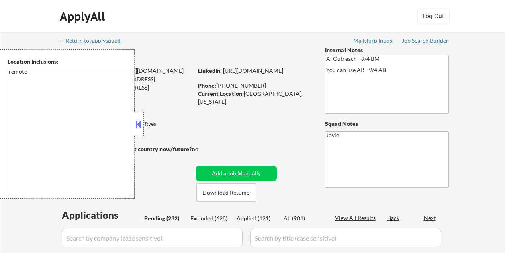
select select ""pending""
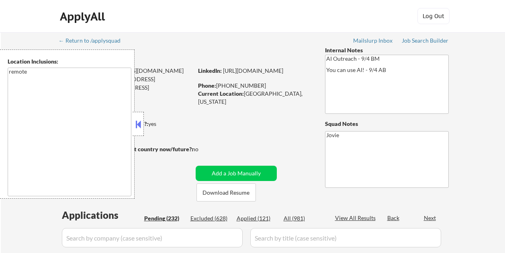
select select ""pending""
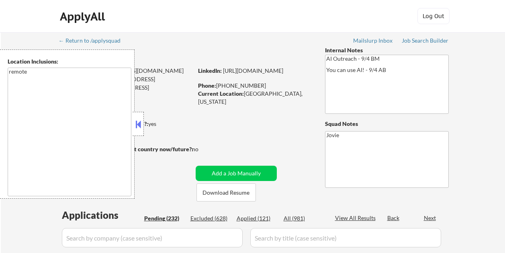
select select ""pending""
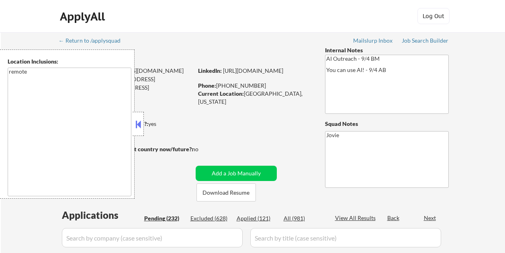
select select ""pending""
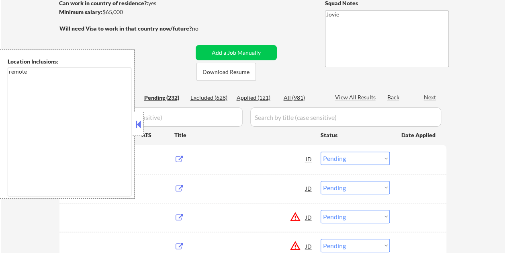
scroll to position [121, 0]
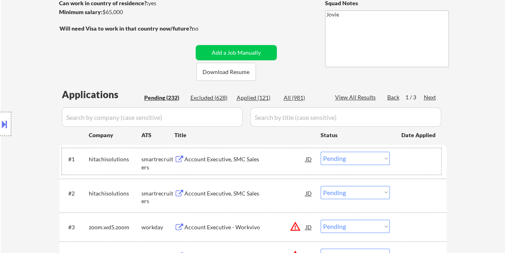
click at [408, 154] on div at bounding box center [419, 159] width 35 height 14
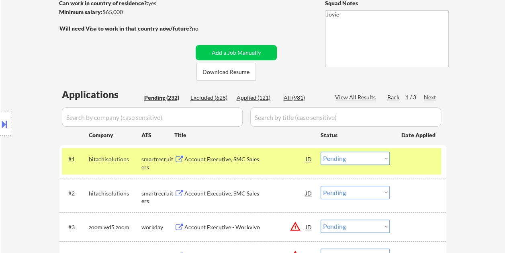
click at [386, 156] on select "Choose an option... Pending Applied Excluded (Questions) Excluded (Expired) Exc…" at bounding box center [355, 158] width 69 height 13
click at [321, 152] on select "Choose an option... Pending Applied Excluded (Questions) Excluded (Expired) Exc…" at bounding box center [355, 158] width 69 height 13
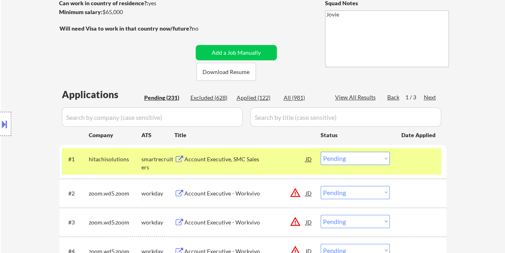
drag, startPoint x: 462, startPoint y: 112, endPoint x: 462, endPoint y: 70, distance: 41.4
click at [403, 168] on div "#1 hitachisolutions smartrecruiters Account Executive, SMC Sales JD Choose an o…" at bounding box center [251, 161] width 379 height 27
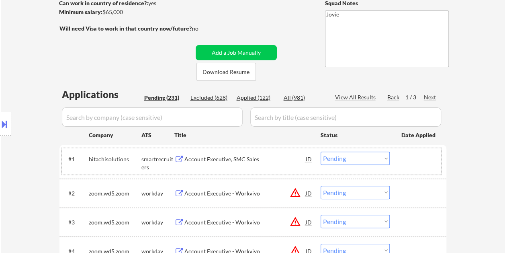
click at [421, 164] on div at bounding box center [419, 159] width 35 height 14
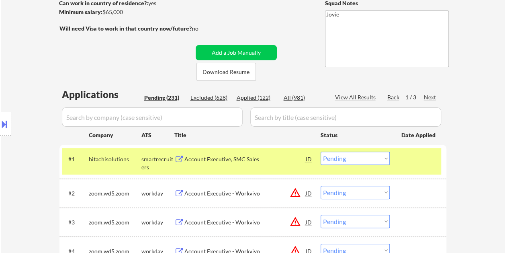
drag, startPoint x: 436, startPoint y: 165, endPoint x: 424, endPoint y: 186, distance: 24.5
click at [435, 165] on div at bounding box center [419, 159] width 35 height 14
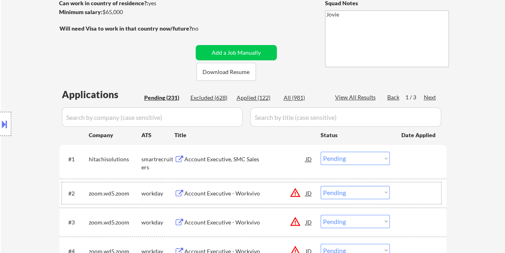
click at [416, 200] on div "#2 zoom.wd5.zoom workday Account Executive - Workvivo JD warning_amber Choose a…" at bounding box center [251, 193] width 379 height 22
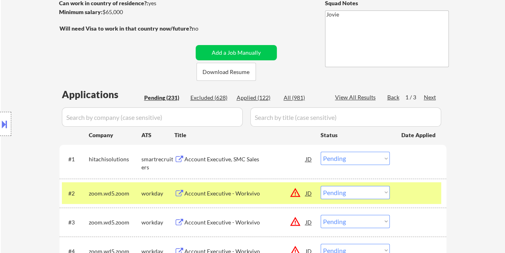
click at [408, 150] on div "#1 hitachisolutions smartrecruiters Account Executive, SMC Sales JD Choose an o…" at bounding box center [251, 161] width 379 height 27
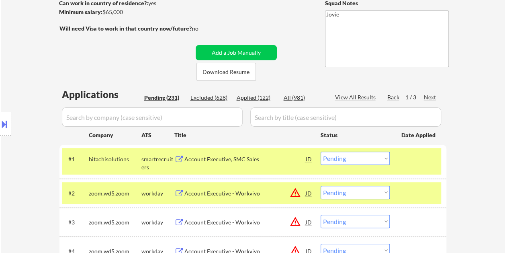
click at [424, 192] on div at bounding box center [419, 193] width 35 height 14
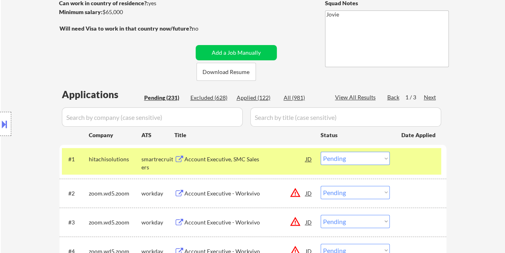
click at [416, 163] on div at bounding box center [419, 159] width 35 height 14
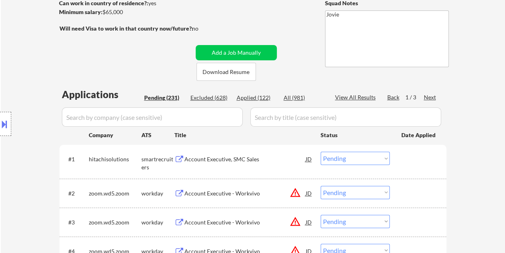
click at [405, 159] on div at bounding box center [419, 159] width 35 height 14
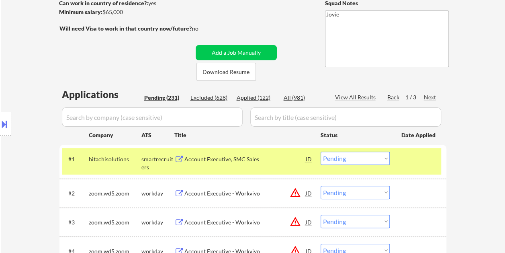
click at [267, 163] on div "Account Executive, SMC Sales" at bounding box center [245, 159] width 121 height 14
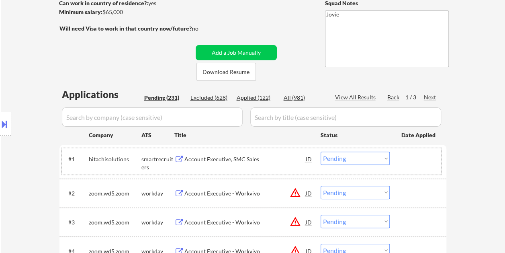
click at [396, 159] on div "#1 hitachisolutions smartrecruiters Account Executive, SMC Sales JD Choose an o…" at bounding box center [251, 161] width 379 height 27
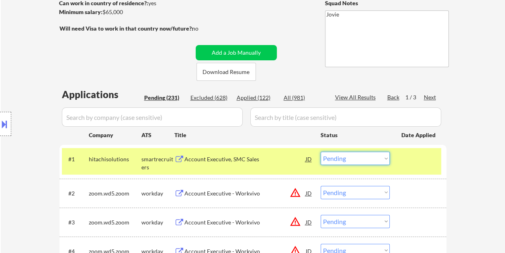
click at [382, 158] on select "Choose an option... Pending Applied Excluded (Questions) Excluded (Expired) Exc…" at bounding box center [355, 158] width 69 height 13
click at [321, 152] on select "Choose an option... Pending Applied Excluded (Questions) Excluded (Expired) Exc…" at bounding box center [355, 158] width 69 height 13
select select ""pending""
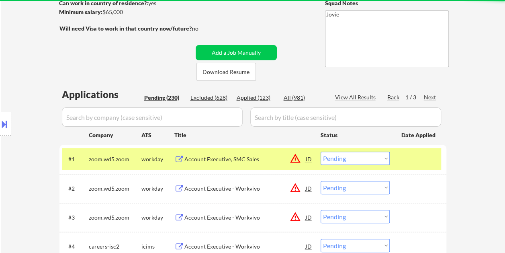
click at [403, 154] on div at bounding box center [419, 159] width 35 height 14
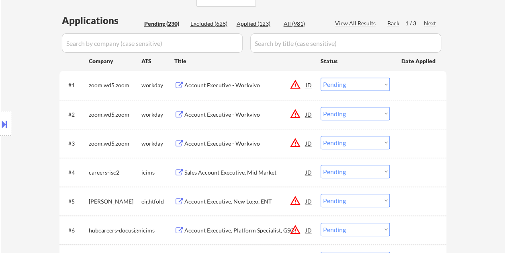
scroll to position [201, 0]
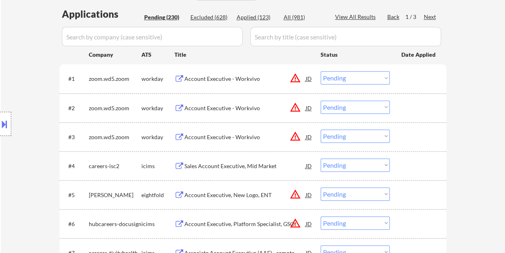
click at [402, 83] on div at bounding box center [419, 78] width 35 height 14
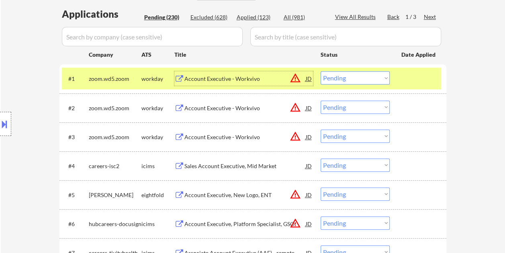
click at [249, 84] on div "Account Executive - Workvivo" at bounding box center [245, 78] width 121 height 14
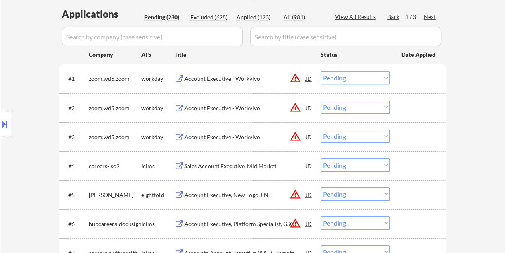
select select ""PLACEHOLDER_1427118222253""
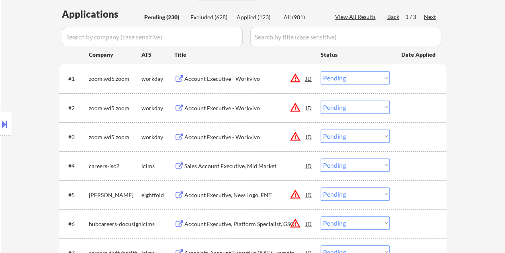
select select ""PLACEHOLDER_1427118222253""
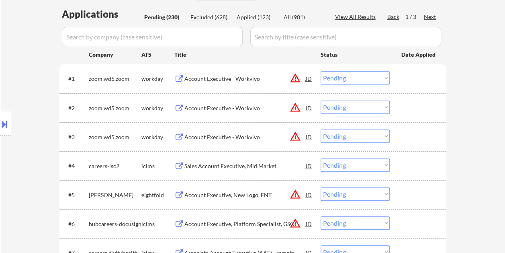
select select ""PLACEHOLDER_1427118222253""
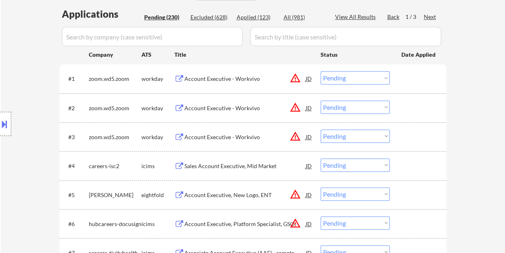
select select ""PLACEHOLDER_1427118222253""
select select ""pending""
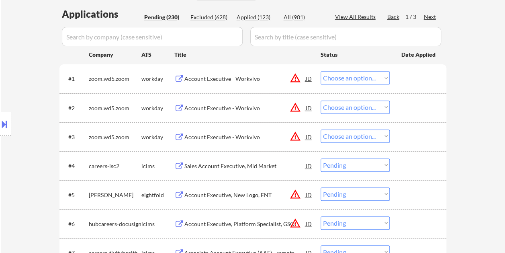
select select ""pending""
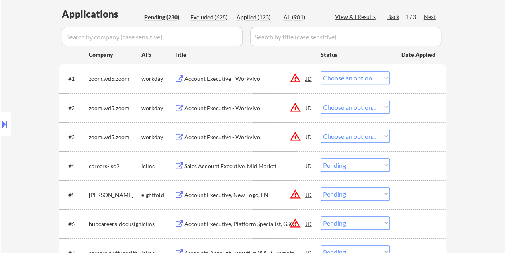
select select ""pending""
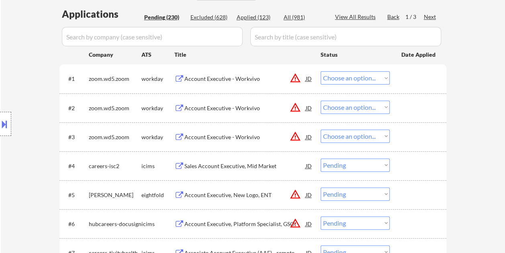
select select ""pending""
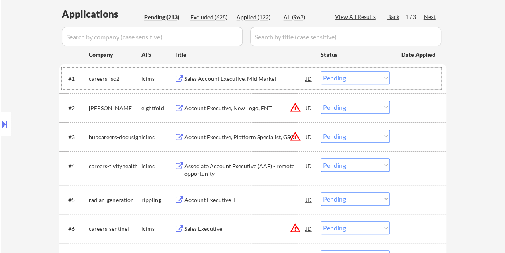
click at [398, 73] on div "#1 careers-isc2 icims Sales Account Executive, Mid Market JD warning_amber Choo…" at bounding box center [251, 79] width 379 height 22
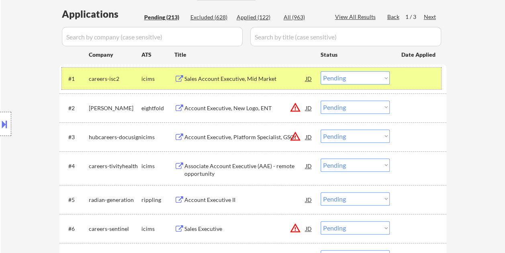
click at [398, 83] on div "#1 careers-isc2 icims Sales Account Executive, Mid Market JD warning_amber Choo…" at bounding box center [251, 79] width 379 height 22
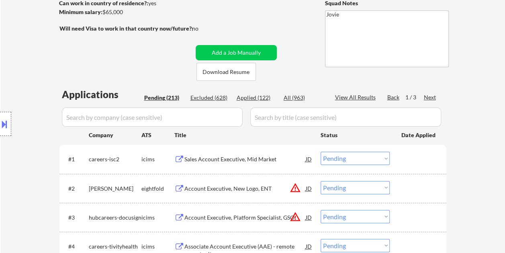
scroll to position [161, 0]
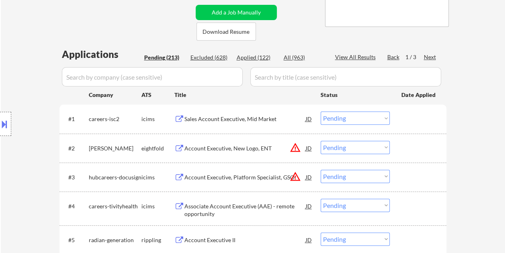
click at [403, 119] on div at bounding box center [419, 118] width 35 height 14
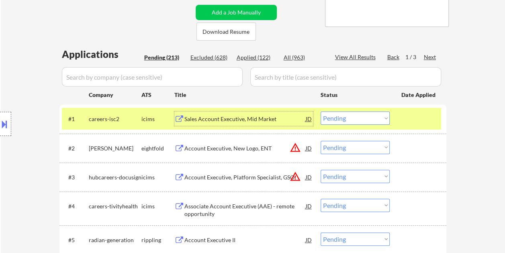
click at [257, 120] on div "Sales Account Executive, Mid Market" at bounding box center [245, 119] width 121 height 8
